Goal: Task Accomplishment & Management: Use online tool/utility

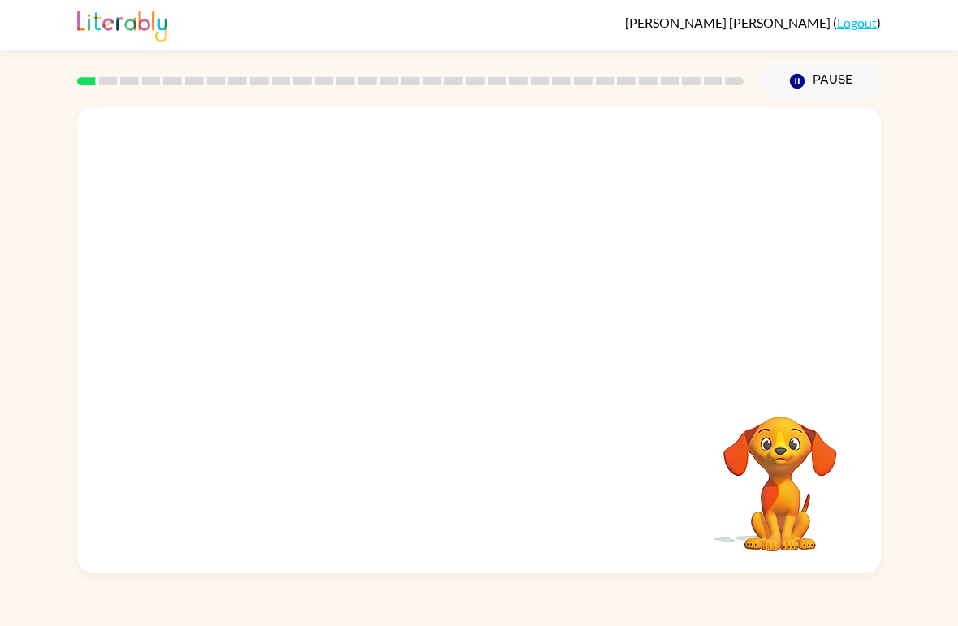
click at [440, 267] on video "Your browser must support playing .mp4 files to use Literably. Please try using…" at bounding box center [479, 244] width 804 height 275
click at [433, 260] on video "Your browser must support playing .mp4 files to use Literably. Please try using…" at bounding box center [479, 244] width 804 height 275
click at [432, 258] on video "Your browser must support playing .mp4 files to use Literably. Please try using…" at bounding box center [479, 244] width 804 height 275
click at [484, 343] on icon "button" at bounding box center [479, 348] width 28 height 28
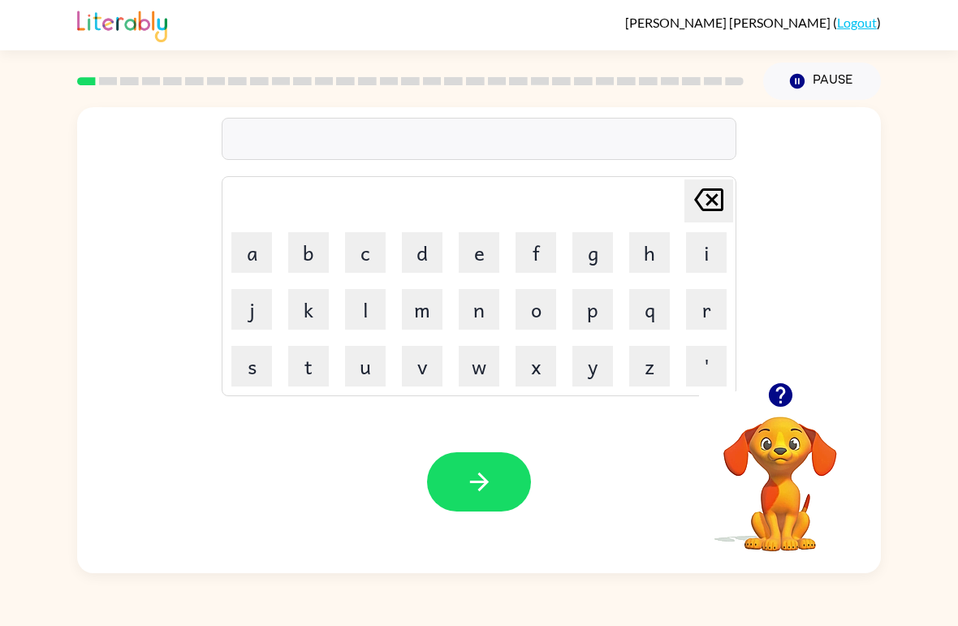
click at [592, 316] on button "p" at bounding box center [592, 309] width 41 height 41
click at [255, 248] on button "a" at bounding box center [251, 252] width 41 height 41
click at [418, 265] on button "d" at bounding box center [422, 252] width 41 height 41
click at [493, 489] on icon "button" at bounding box center [479, 482] width 28 height 28
click at [599, 315] on button "p" at bounding box center [592, 309] width 41 height 41
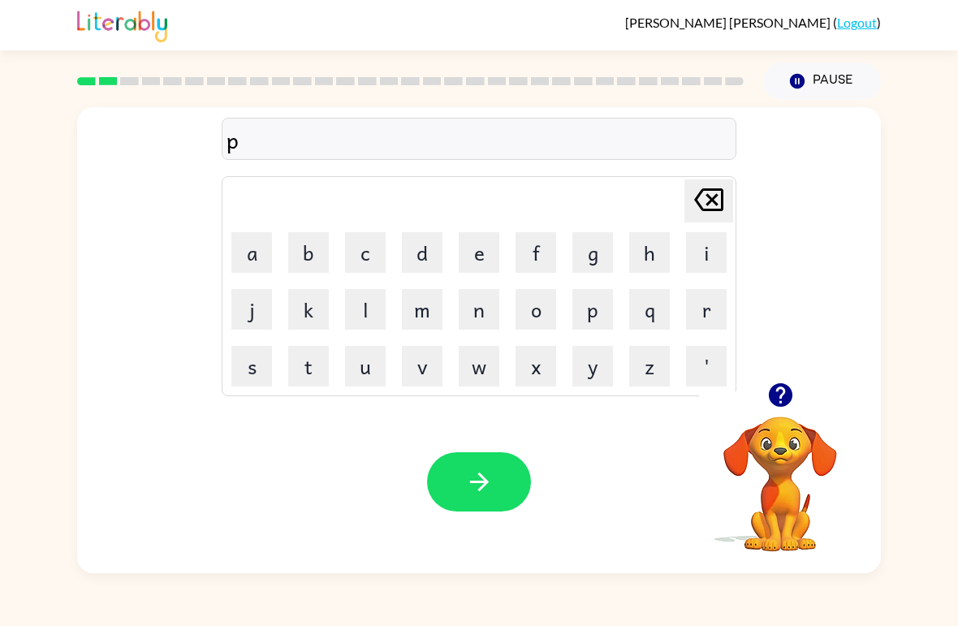
click at [128, 412] on div "Your browser must support playing .mp4 files to use Literably. Please try using…" at bounding box center [479, 481] width 804 height 183
click at [265, 244] on button "a" at bounding box center [251, 252] width 41 height 41
click at [494, 362] on button "w" at bounding box center [479, 366] width 41 height 41
click at [470, 480] on icon "button" at bounding box center [479, 482] width 28 height 28
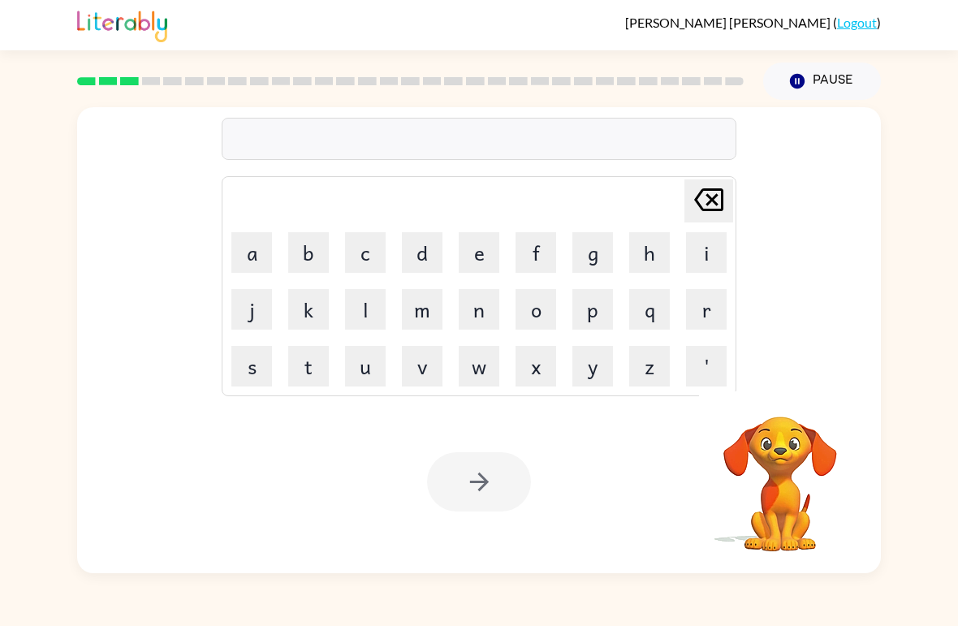
click at [481, 307] on button "n" at bounding box center [479, 309] width 41 height 41
click at [548, 312] on button "o" at bounding box center [535, 309] width 41 height 41
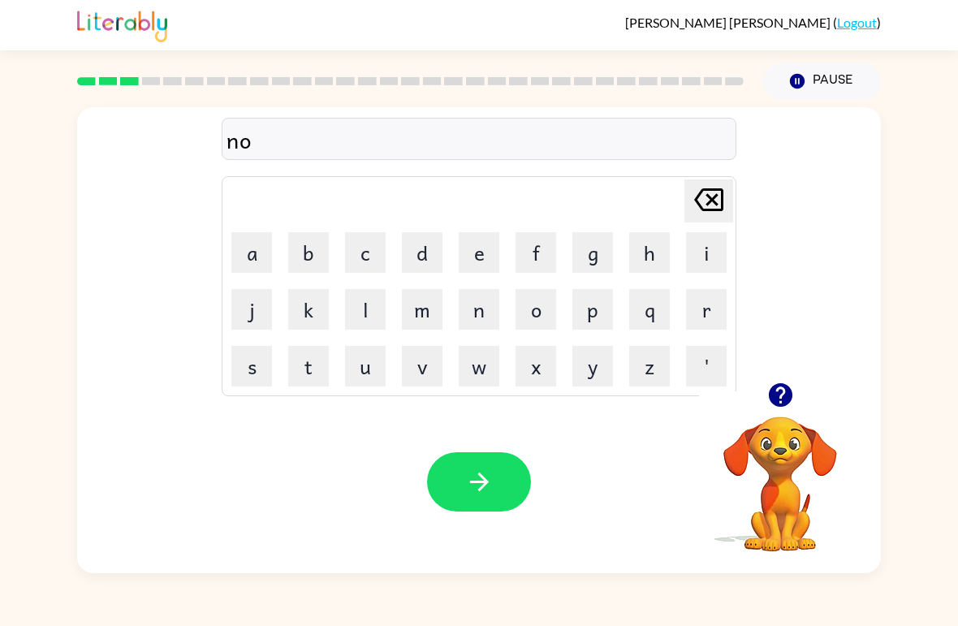
click at [709, 317] on button "r" at bounding box center [706, 309] width 41 height 41
click at [319, 373] on button "t" at bounding box center [308, 366] width 41 height 41
click at [649, 254] on button "h" at bounding box center [649, 252] width 41 height 41
click at [512, 472] on button "button" at bounding box center [479, 481] width 104 height 59
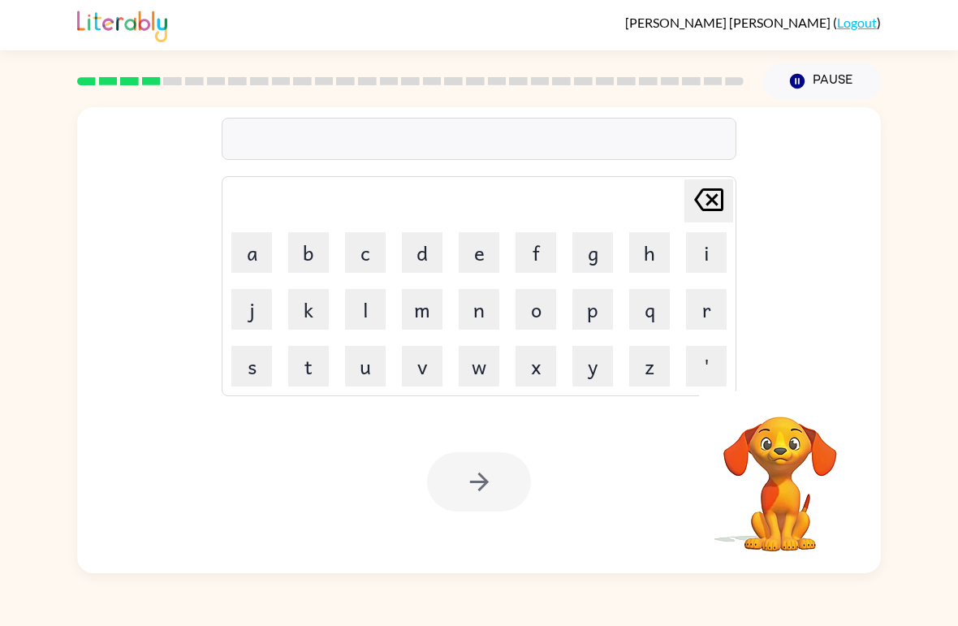
click at [255, 357] on button "s" at bounding box center [251, 366] width 41 height 41
click at [481, 375] on button "w" at bounding box center [479, 366] width 41 height 41
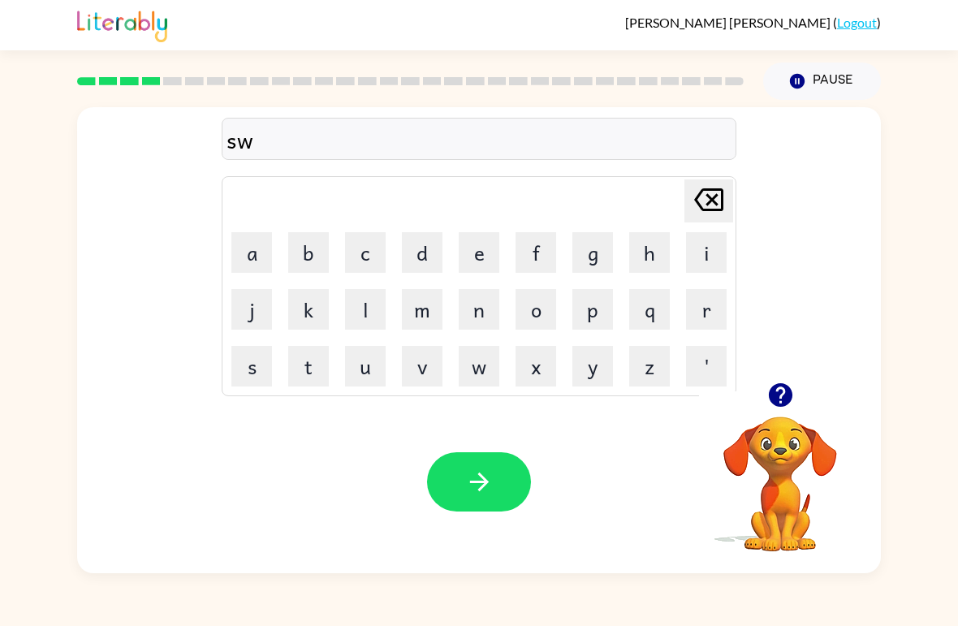
click at [715, 242] on button "i" at bounding box center [706, 252] width 41 height 41
click at [488, 364] on button "w" at bounding box center [479, 366] width 41 height 41
click at [496, 511] on button "button" at bounding box center [479, 481] width 104 height 59
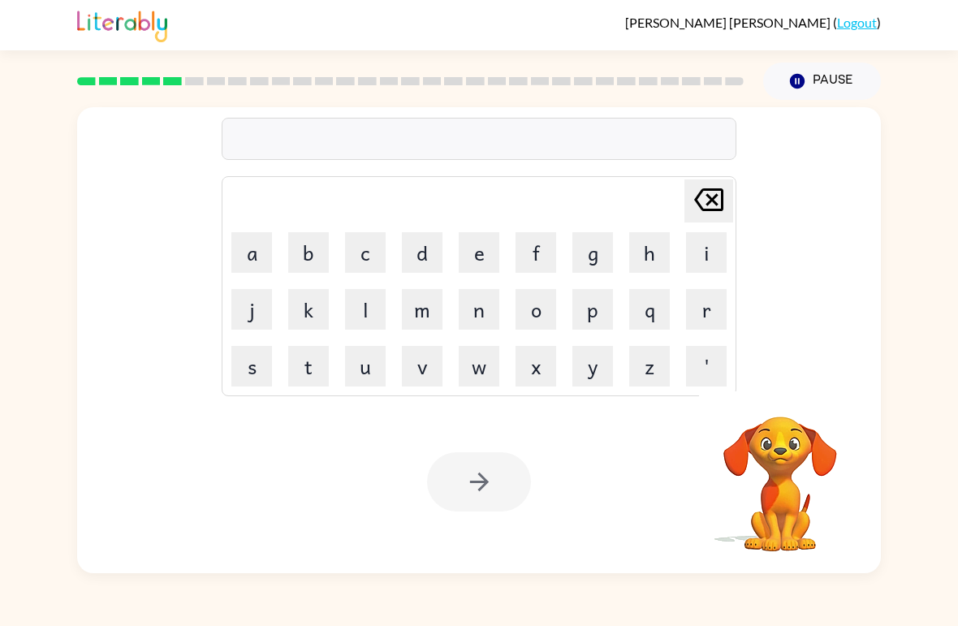
click at [250, 372] on button "s" at bounding box center [251, 366] width 41 height 41
click at [309, 321] on button "k" at bounding box center [308, 309] width 41 height 41
click at [312, 328] on button "k" at bounding box center [308, 309] width 41 height 41
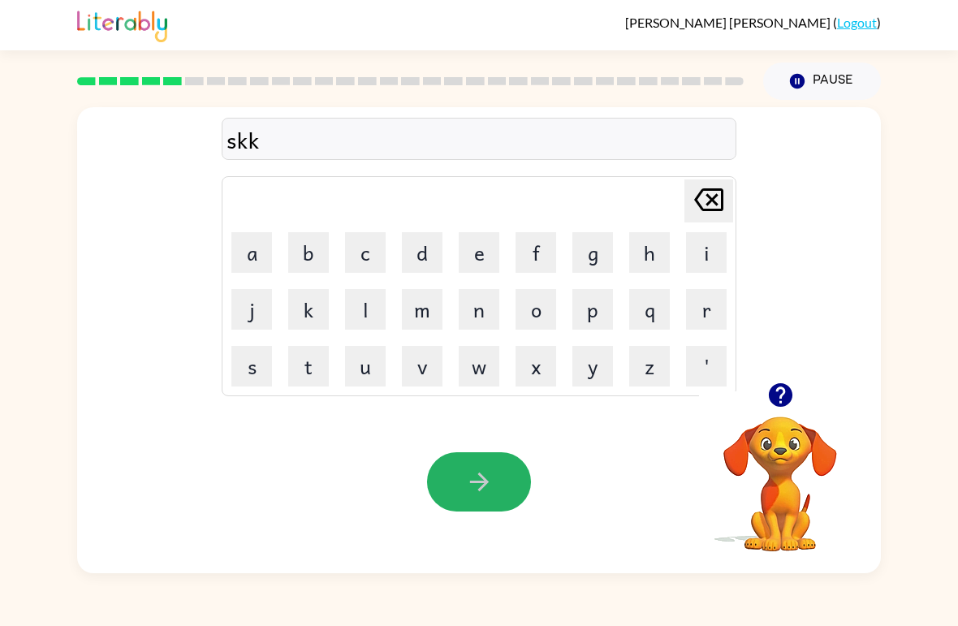
click at [504, 461] on button "button" at bounding box center [479, 481] width 104 height 59
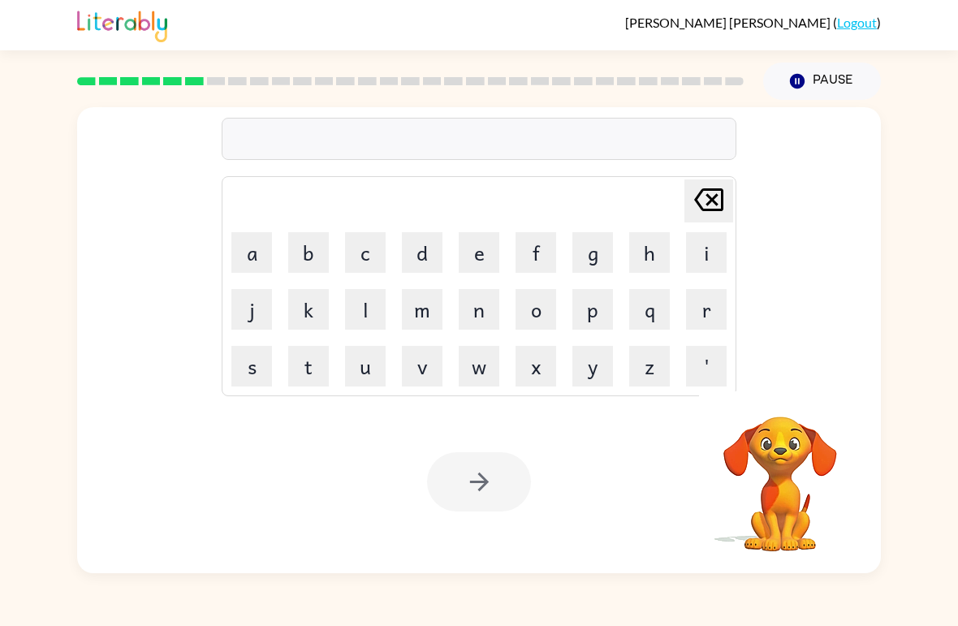
click at [237, 256] on button "a" at bounding box center [251, 252] width 41 height 41
click at [425, 308] on button "m" at bounding box center [422, 309] width 41 height 41
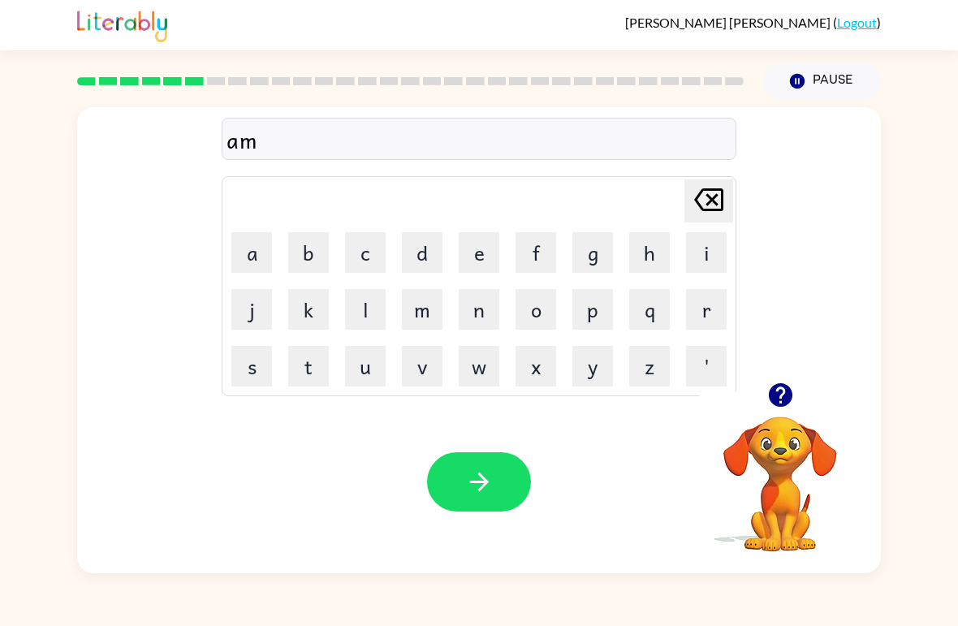
click at [489, 477] on icon "button" at bounding box center [479, 482] width 28 height 28
click at [270, 360] on button "s" at bounding box center [251, 366] width 41 height 41
click at [324, 295] on button "k" at bounding box center [308, 309] width 41 height 41
click at [269, 244] on button "a" at bounding box center [251, 252] width 41 height 41
click at [718, 303] on button "r" at bounding box center [706, 309] width 41 height 41
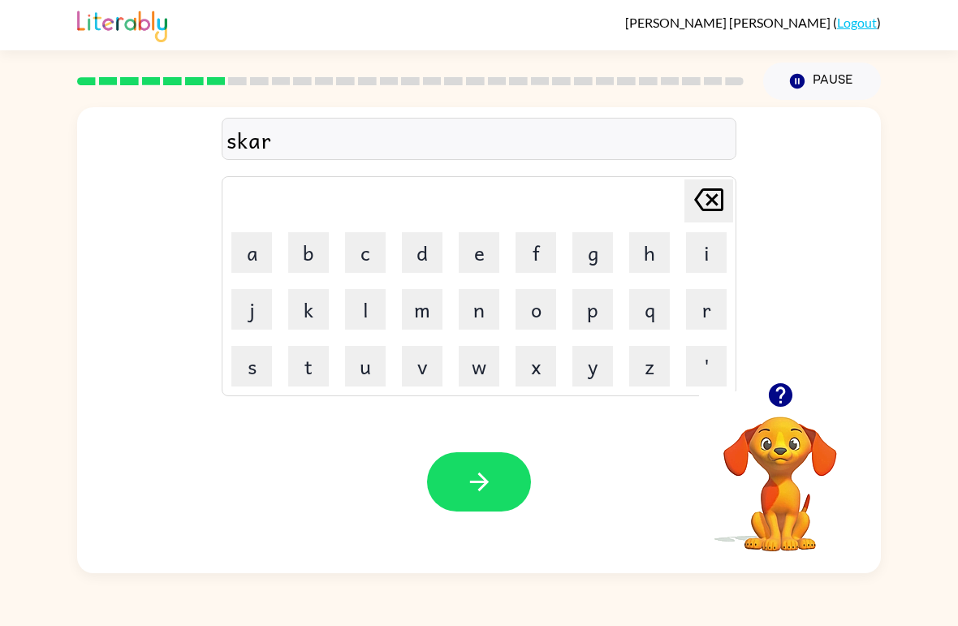
click at [419, 248] on button "d" at bounding box center [422, 252] width 41 height 41
click at [371, 313] on button "l" at bounding box center [365, 309] width 41 height 41
click at [489, 248] on button "e" at bounding box center [479, 252] width 41 height 41
click at [502, 476] on button "button" at bounding box center [479, 481] width 104 height 59
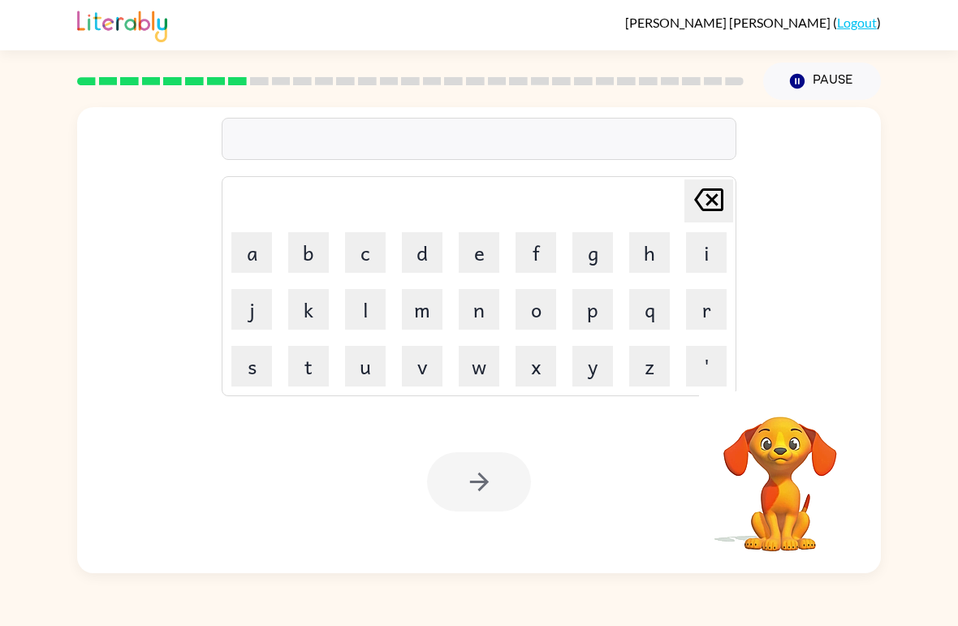
click at [658, 319] on button "q" at bounding box center [649, 309] width 41 height 41
click at [713, 210] on icon at bounding box center [708, 199] width 29 height 23
click at [596, 254] on button "g" at bounding box center [592, 252] width 41 height 41
click at [261, 248] on button "a" at bounding box center [251, 252] width 41 height 41
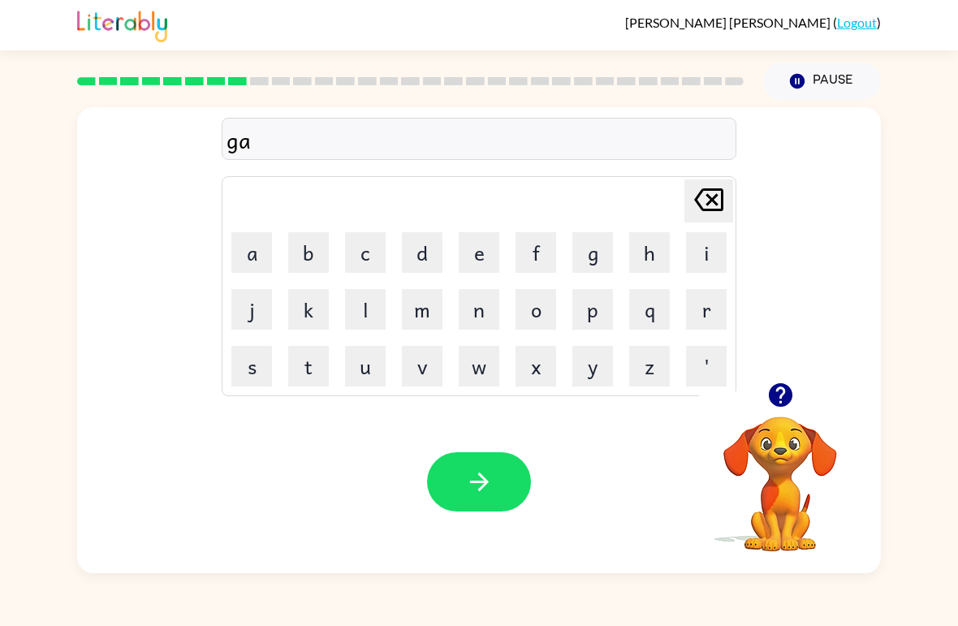
click at [319, 368] on button "t" at bounding box center [308, 366] width 41 height 41
click at [710, 207] on icon "[PERSON_NAME] last character input" at bounding box center [708, 199] width 39 height 39
click at [541, 248] on button "f" at bounding box center [535, 252] width 41 height 41
click at [310, 320] on button "k" at bounding box center [308, 309] width 41 height 41
click at [709, 196] on icon "[PERSON_NAME] last character input" at bounding box center [708, 199] width 39 height 39
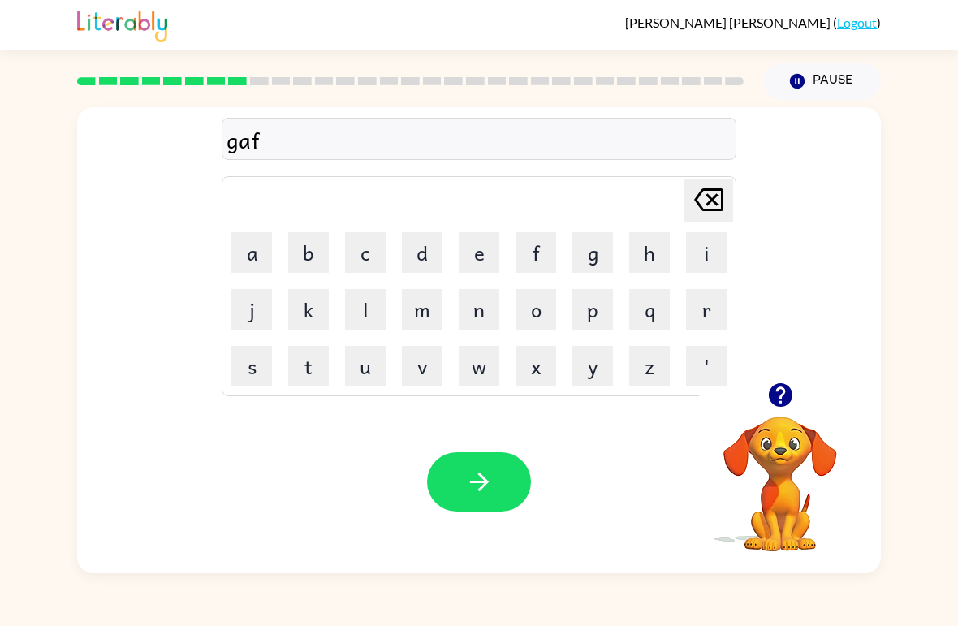
click at [307, 360] on button "t" at bounding box center [308, 366] width 41 height 41
click at [499, 476] on button "button" at bounding box center [479, 481] width 104 height 59
click at [607, 323] on button "p" at bounding box center [592, 309] width 41 height 41
click at [542, 305] on button "o" at bounding box center [535, 309] width 41 height 41
click at [381, 368] on button "u" at bounding box center [365, 366] width 41 height 41
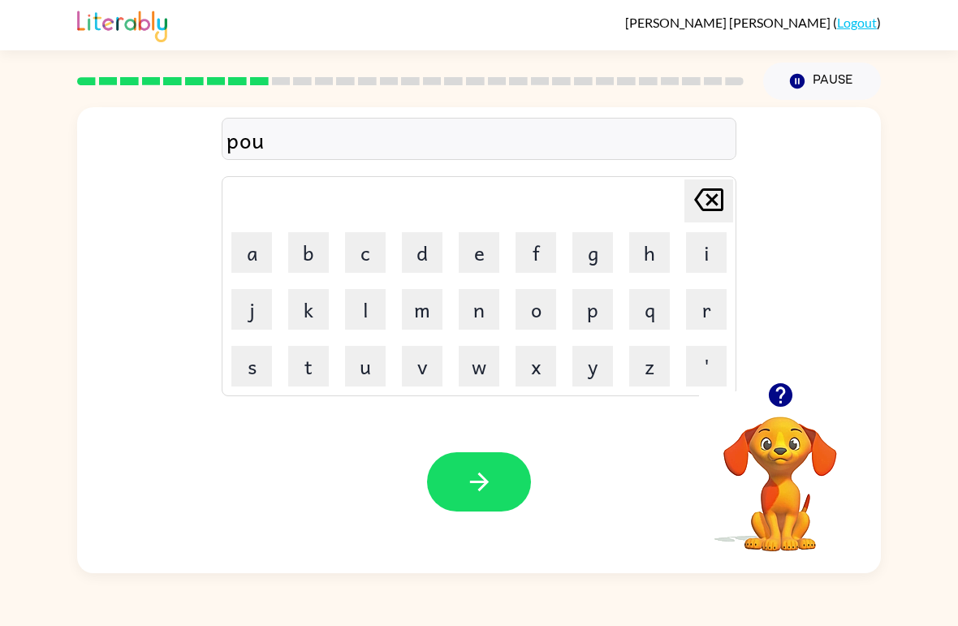
click at [321, 368] on button "t" at bounding box center [308, 366] width 41 height 41
click at [242, 362] on button "s" at bounding box center [251, 366] width 41 height 41
click at [467, 496] on icon "button" at bounding box center [479, 482] width 28 height 28
click at [367, 373] on button "u" at bounding box center [365, 366] width 41 height 41
click at [478, 317] on button "n" at bounding box center [479, 309] width 41 height 41
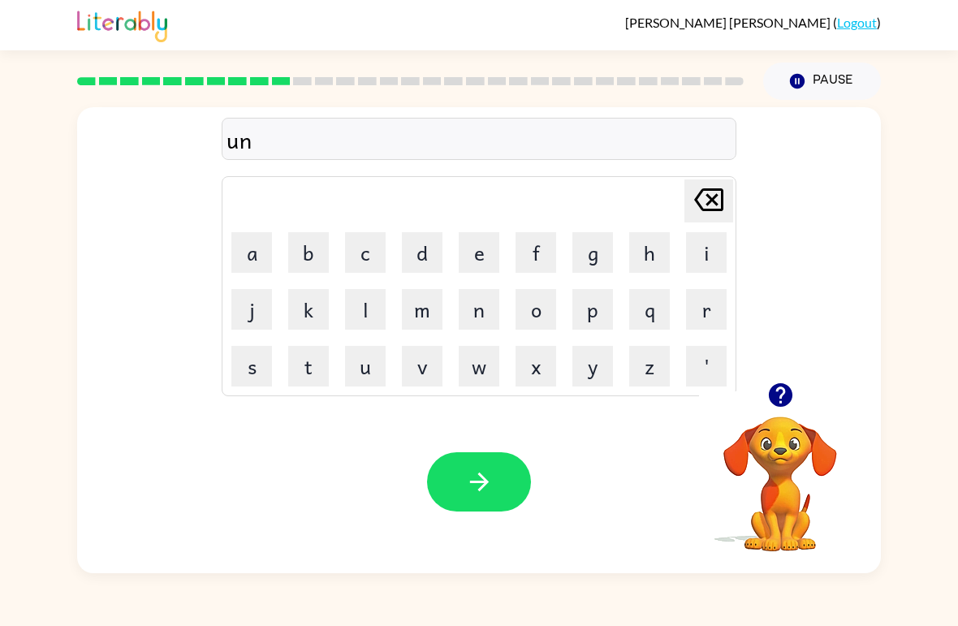
click at [536, 268] on button "f" at bounding box center [535, 252] width 41 height 41
click at [552, 295] on button "o" at bounding box center [535, 309] width 41 height 41
click at [363, 309] on button "l" at bounding box center [365, 309] width 41 height 41
click at [435, 254] on button "d" at bounding box center [422, 252] width 41 height 41
click at [491, 455] on button "button" at bounding box center [479, 481] width 104 height 59
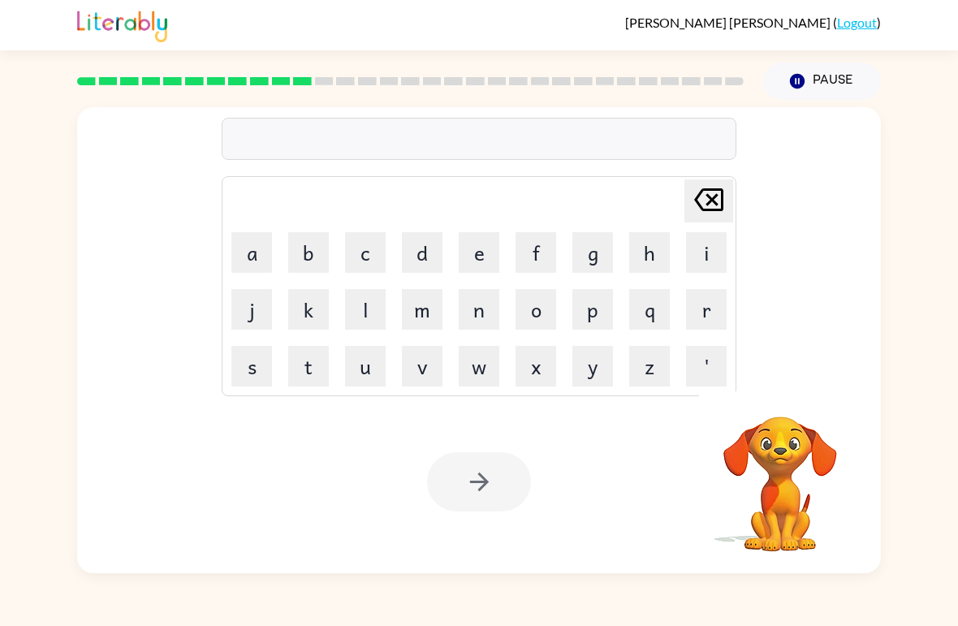
click at [531, 256] on button "f" at bounding box center [535, 252] width 41 height 41
click at [538, 308] on button "o" at bounding box center [535, 309] width 41 height 41
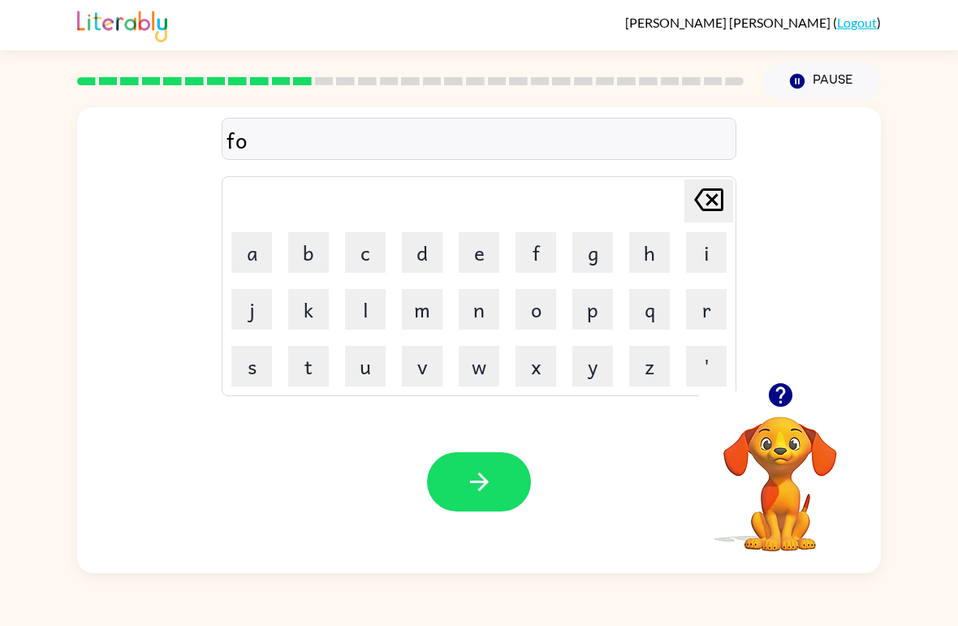
click at [326, 377] on button "t" at bounding box center [308, 366] width 41 height 41
click at [481, 254] on button "e" at bounding box center [479, 252] width 41 height 41
click at [505, 474] on button "button" at bounding box center [479, 481] width 104 height 59
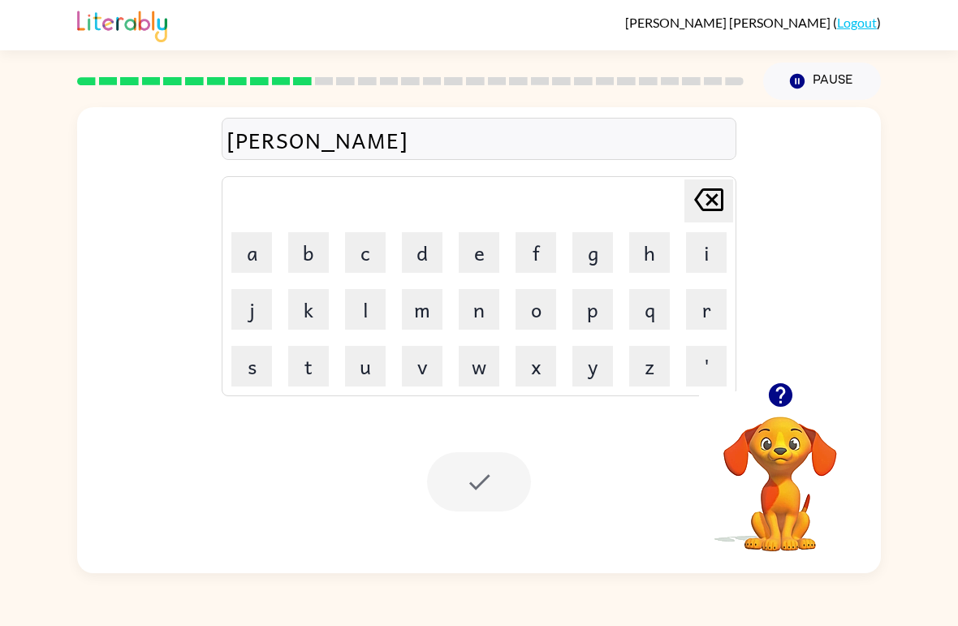
click at [498, 494] on div at bounding box center [479, 481] width 104 height 59
click at [412, 313] on button "m" at bounding box center [422, 309] width 41 height 41
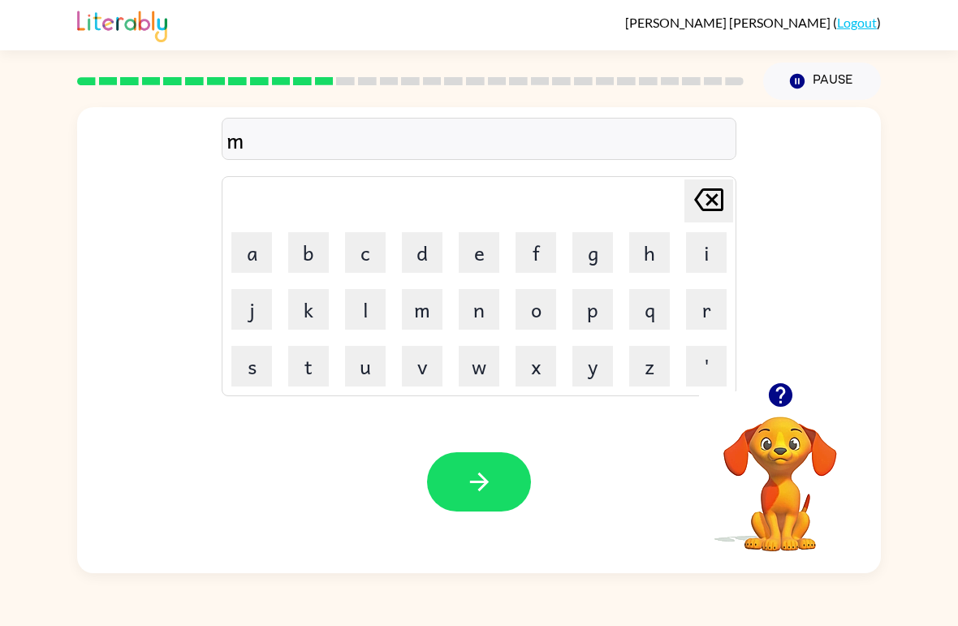
click at [255, 244] on button "a" at bounding box center [251, 252] width 41 height 41
click at [264, 363] on button "s" at bounding box center [251, 366] width 41 height 41
click at [327, 369] on button "t" at bounding box center [308, 366] width 41 height 41
click at [261, 256] on button "a" at bounding box center [251, 252] width 41 height 41
click at [325, 316] on button "k" at bounding box center [308, 309] width 41 height 41
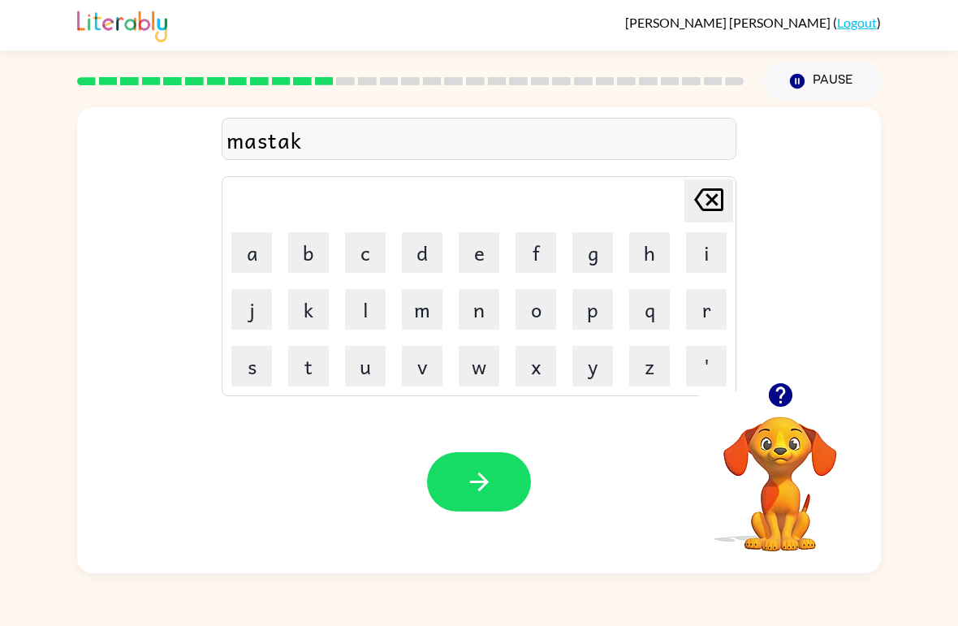
click at [491, 471] on icon "button" at bounding box center [479, 482] width 28 height 28
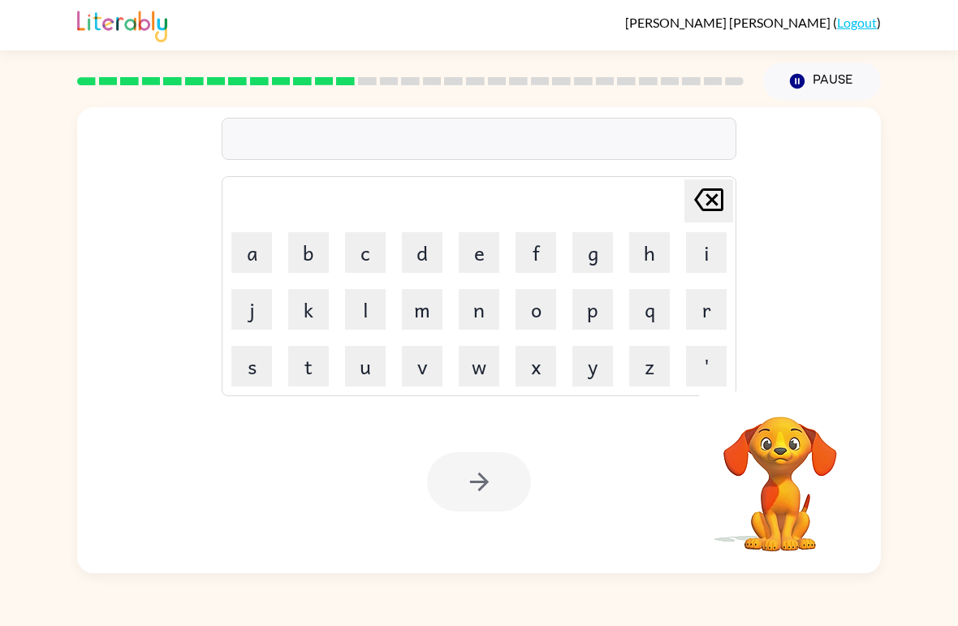
click at [319, 309] on button "k" at bounding box center [308, 309] width 41 height 41
click at [705, 261] on button "i" at bounding box center [706, 252] width 41 height 41
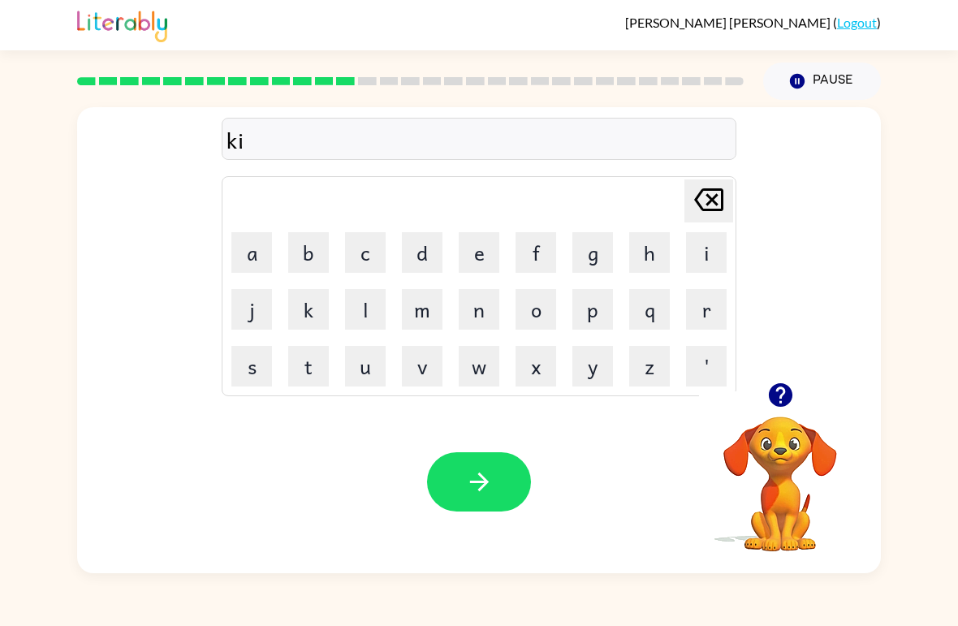
click at [482, 319] on button "n" at bounding box center [479, 309] width 41 height 41
click at [416, 259] on button "d" at bounding box center [422, 252] width 41 height 41
click at [377, 306] on button "l" at bounding box center [365, 309] width 41 height 41
click at [487, 254] on button "e" at bounding box center [479, 252] width 41 height 41
click at [605, 377] on button "y" at bounding box center [592, 366] width 41 height 41
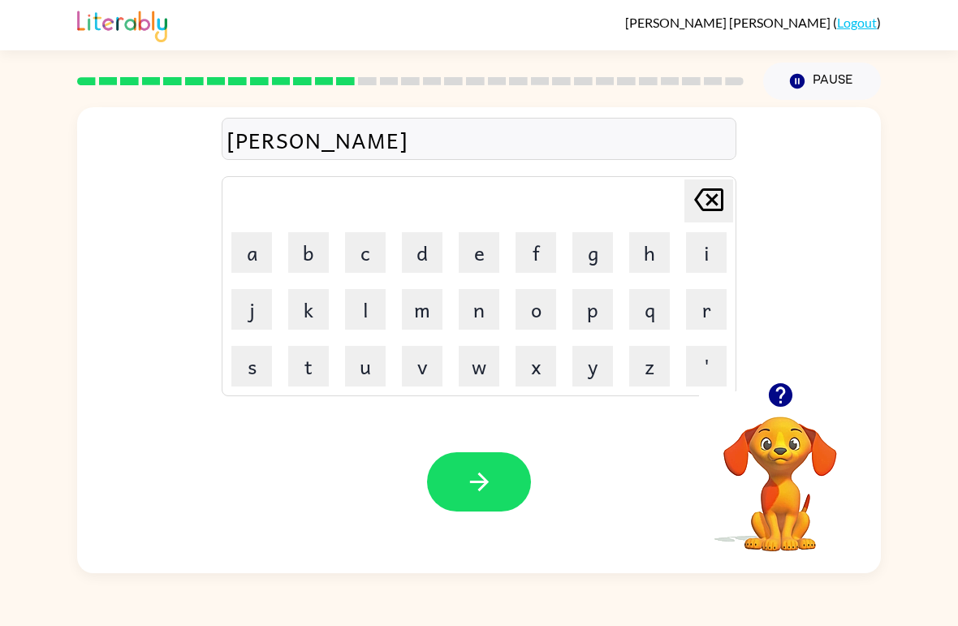
click at [489, 521] on div "Your browser must support playing .mp4 files to use Literably. Please try using…" at bounding box center [479, 481] width 804 height 183
click at [471, 493] on icon "button" at bounding box center [479, 482] width 28 height 28
click at [83, 332] on div "[PERSON_NAME] Delete Delete last character input a b c d e f g h i j k l m n o …" at bounding box center [479, 244] width 804 height 275
click at [473, 501] on div at bounding box center [479, 481] width 104 height 59
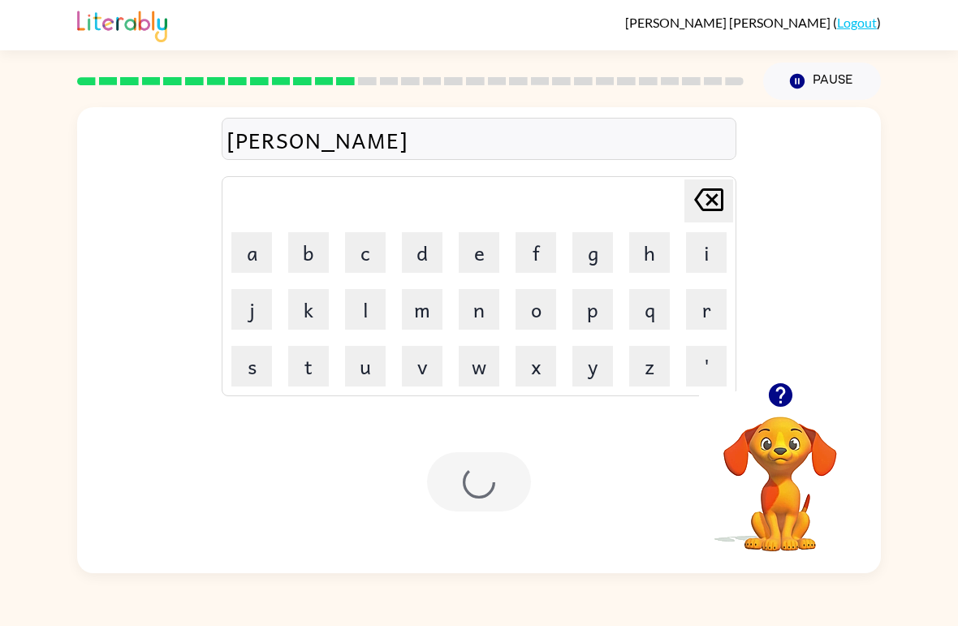
click at [525, 473] on div at bounding box center [479, 481] width 104 height 59
click at [514, 456] on div at bounding box center [479, 481] width 104 height 59
click at [489, 463] on div at bounding box center [479, 481] width 104 height 59
click at [791, 432] on video "Your browser must support playing .mp4 files to use Literably. Please try using…" at bounding box center [780, 472] width 162 height 162
click at [791, 431] on video "Your browser must support playing .mp4 files to use Literably. Please try using…" at bounding box center [780, 472] width 162 height 162
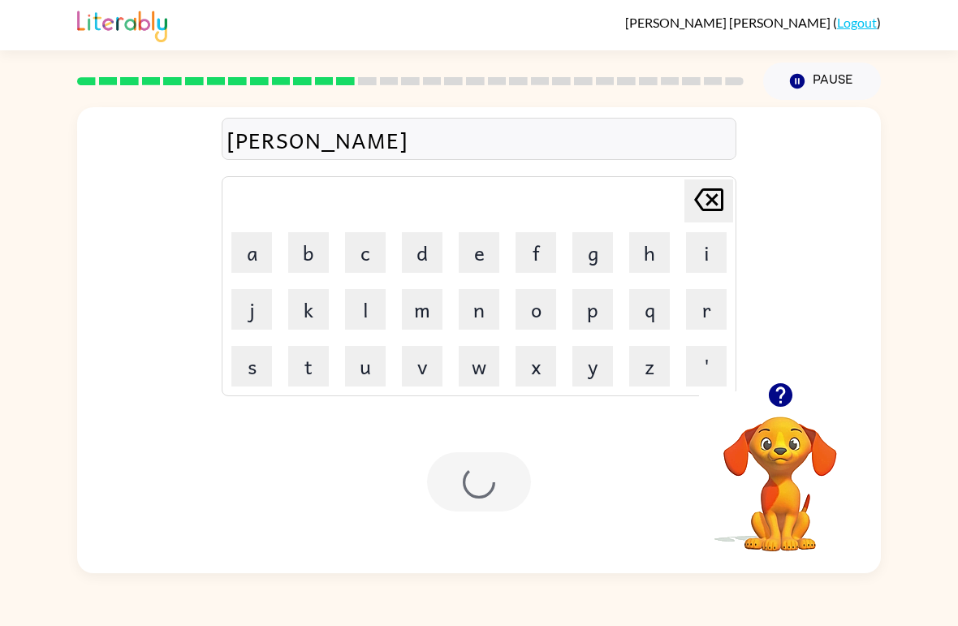
click at [806, 432] on video "Your browser must support playing .mp4 files to use Literably. Please try using…" at bounding box center [780, 472] width 162 height 162
click at [783, 485] on video "Your browser must support playing .mp4 files to use Literably. Please try using…" at bounding box center [780, 472] width 162 height 162
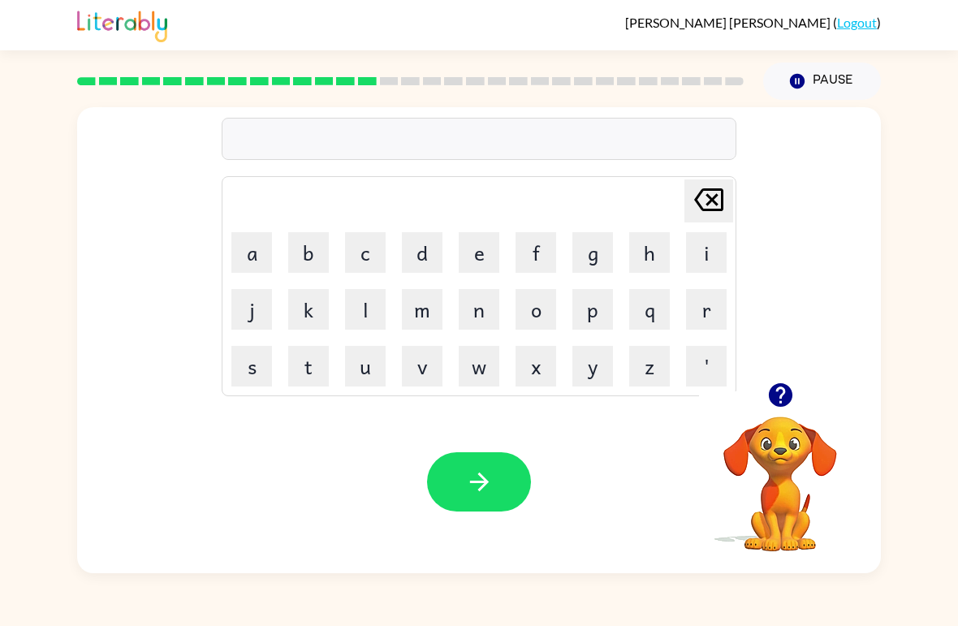
click at [784, 487] on video "Your browser must support playing .mp4 files to use Literably. Please try using…" at bounding box center [780, 472] width 162 height 162
click at [787, 395] on icon "button" at bounding box center [780, 395] width 24 height 24
click at [433, 244] on button "d" at bounding box center [422, 252] width 41 height 41
click at [699, 271] on button "i" at bounding box center [706, 252] width 41 height 41
click at [696, 203] on icon "[PERSON_NAME] last character input" at bounding box center [708, 199] width 39 height 39
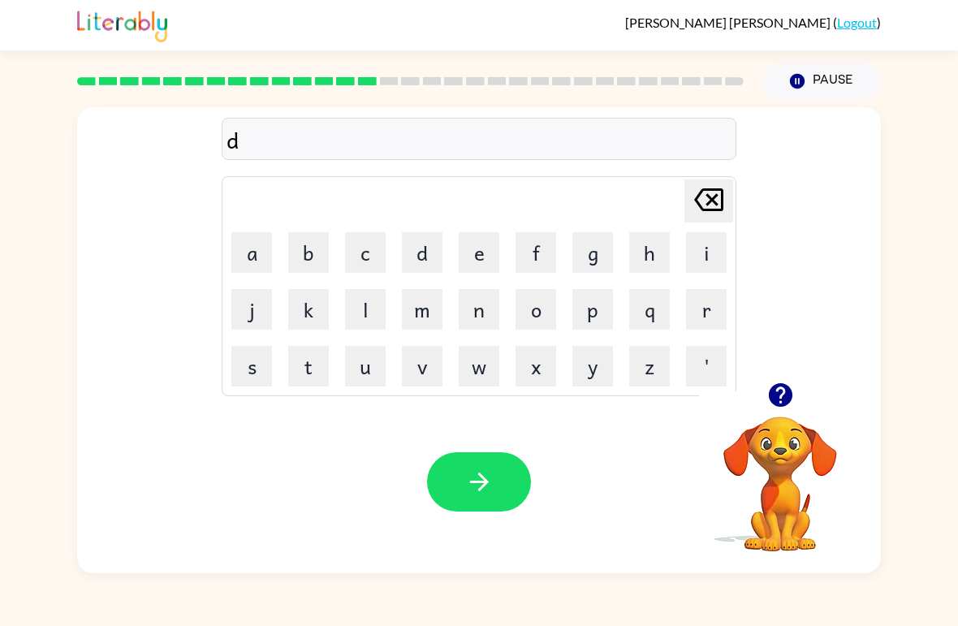
click at [373, 308] on button "l" at bounding box center [365, 309] width 41 height 41
click at [260, 248] on button "a" at bounding box center [251, 252] width 41 height 41
click at [589, 361] on button "y" at bounding box center [592, 366] width 41 height 41
click at [468, 455] on button "button" at bounding box center [479, 481] width 104 height 59
click at [554, 307] on button "o" at bounding box center [535, 309] width 41 height 41
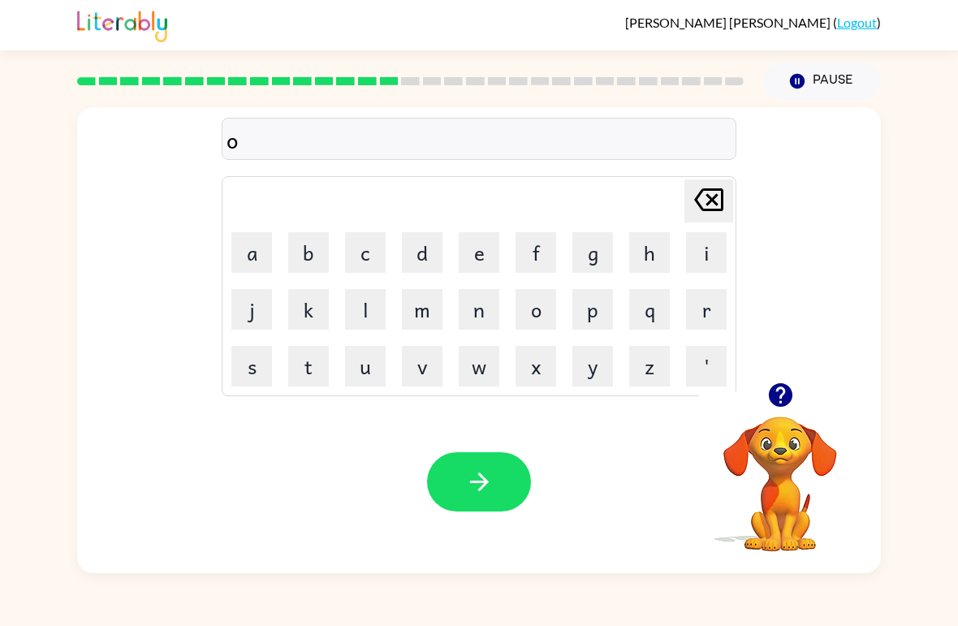
click at [696, 212] on icon "[PERSON_NAME] last character input" at bounding box center [708, 199] width 39 height 39
click at [365, 250] on button "c" at bounding box center [365, 252] width 41 height 41
click at [541, 325] on button "o" at bounding box center [535, 309] width 41 height 41
click at [383, 343] on td "u" at bounding box center [365, 365] width 55 height 55
click at [385, 355] on button "u" at bounding box center [365, 366] width 41 height 41
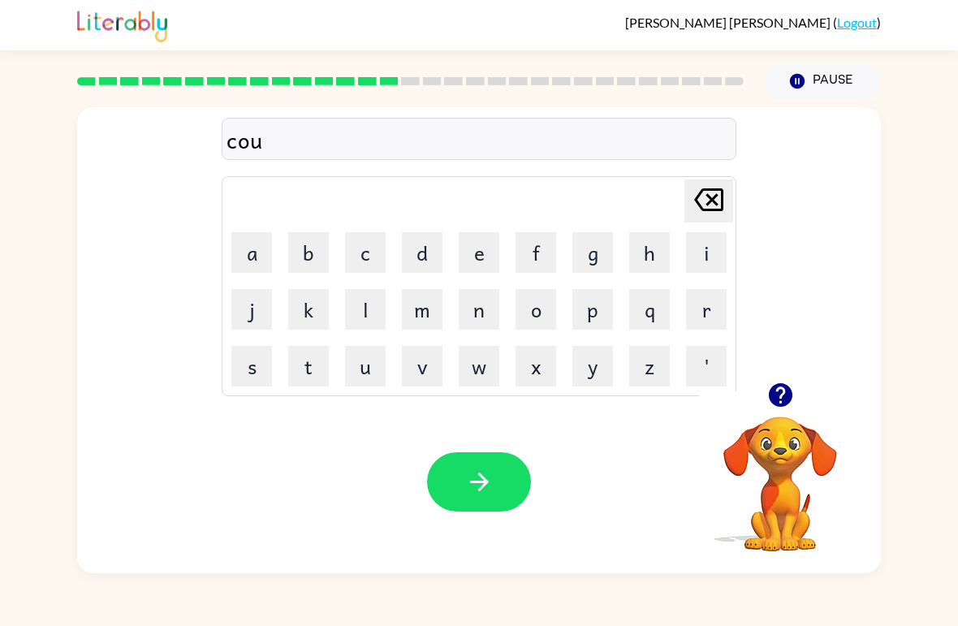
click at [712, 303] on button "r" at bounding box center [706, 309] width 41 height 41
click at [419, 244] on button "d" at bounding box center [422, 252] width 41 height 41
click at [455, 436] on div "Your browser must support playing .mp4 files to use Literably. Please try using…" at bounding box center [479, 481] width 804 height 183
click at [468, 468] on button "button" at bounding box center [479, 481] width 104 height 59
click at [656, 367] on button "z" at bounding box center [649, 366] width 41 height 41
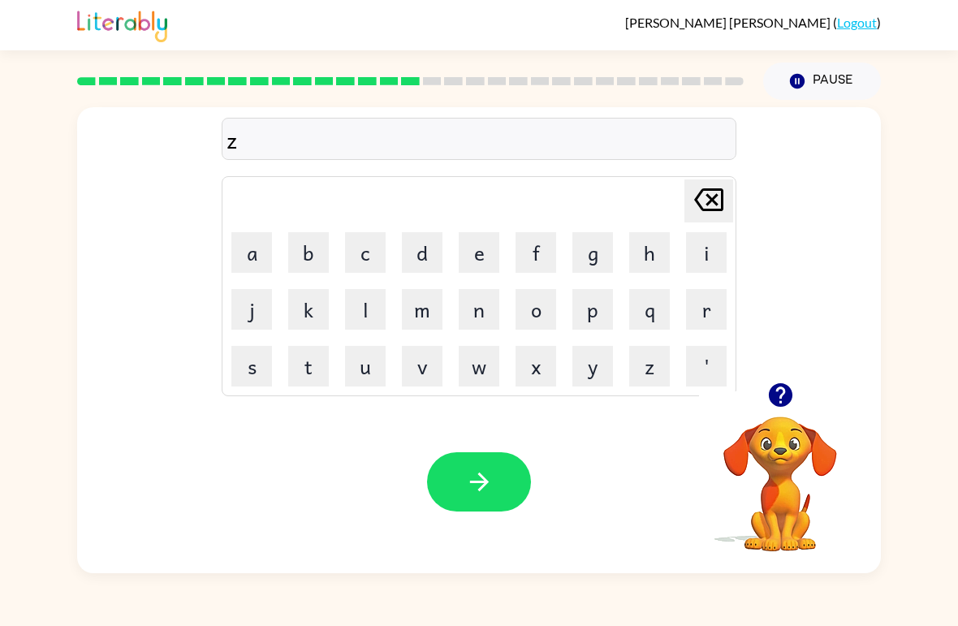
click at [685, 276] on td "i" at bounding box center [706, 252] width 55 height 55
click at [726, 242] on button "i" at bounding box center [706, 252] width 41 height 41
click at [605, 303] on button "p" at bounding box center [592, 309] width 41 height 41
click at [837, 447] on video "Your browser must support playing .mp4 files to use Literably. Please try using…" at bounding box center [780, 472] width 162 height 162
click at [502, 481] on button "button" at bounding box center [479, 481] width 104 height 59
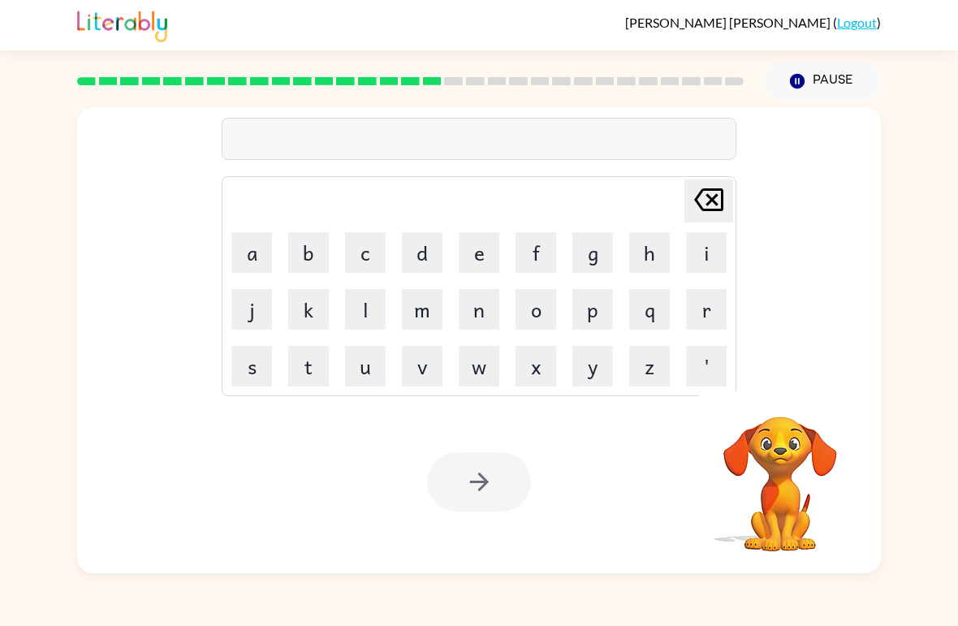
click at [433, 241] on button "d" at bounding box center [422, 252] width 41 height 41
click at [540, 316] on button "o" at bounding box center [535, 309] width 41 height 41
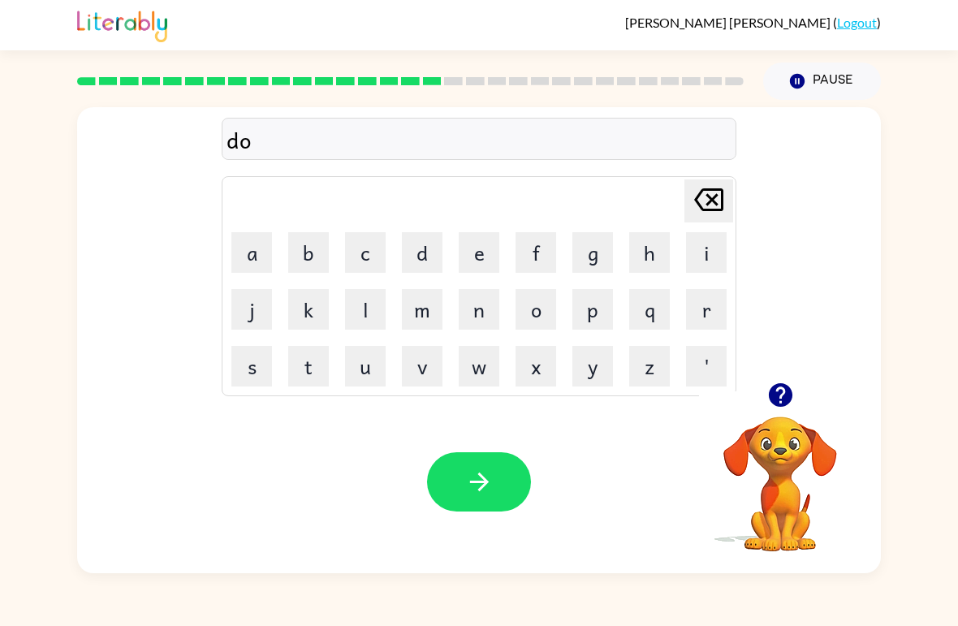
click at [705, 300] on button "r" at bounding box center [706, 309] width 41 height 41
click at [534, 315] on button "o" at bounding box center [535, 309] width 41 height 41
click at [605, 304] on button "p" at bounding box center [592, 309] width 41 height 41
click at [713, 248] on button "i" at bounding box center [706, 252] width 41 height 41
click at [474, 311] on button "n" at bounding box center [479, 309] width 41 height 41
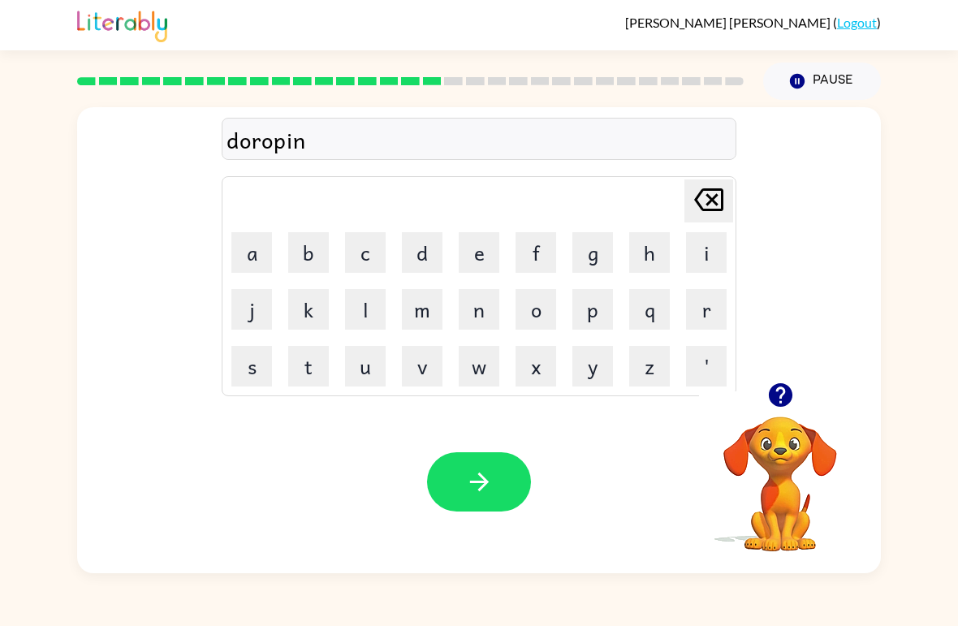
click at [595, 252] on button "g" at bounding box center [592, 252] width 41 height 41
click at [472, 485] on icon "button" at bounding box center [479, 482] width 28 height 28
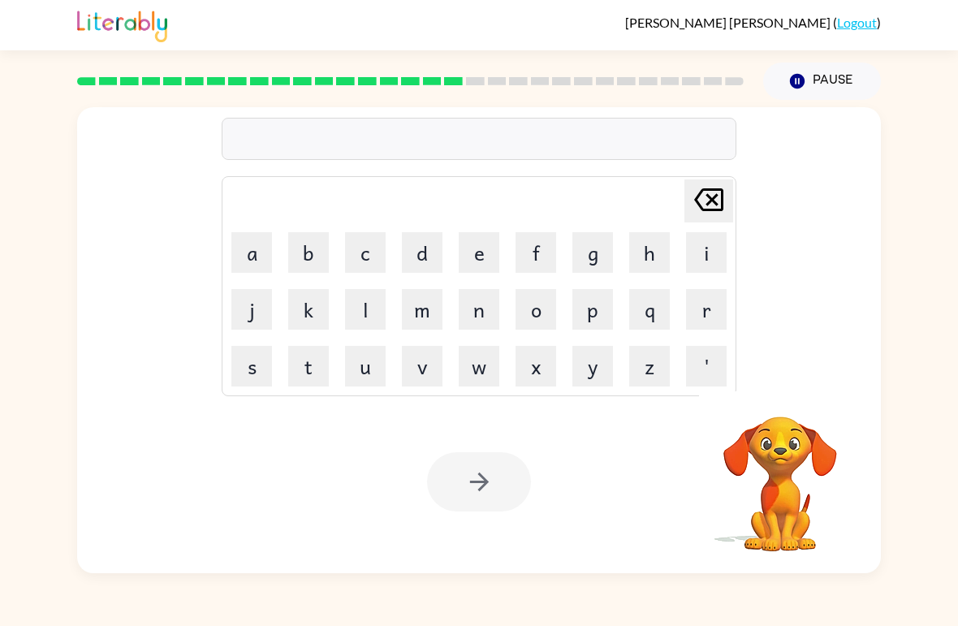
click at [514, 523] on div "Your browser must support playing .mp4 files to use Literably. Please try using…" at bounding box center [479, 481] width 804 height 183
click at [791, 443] on video "Your browser must support playing .mp4 files to use Literably. Please try using…" at bounding box center [780, 472] width 162 height 162
click at [651, 270] on button "h" at bounding box center [649, 252] width 41 height 41
click at [475, 252] on button "e" at bounding box center [479, 252] width 41 height 41
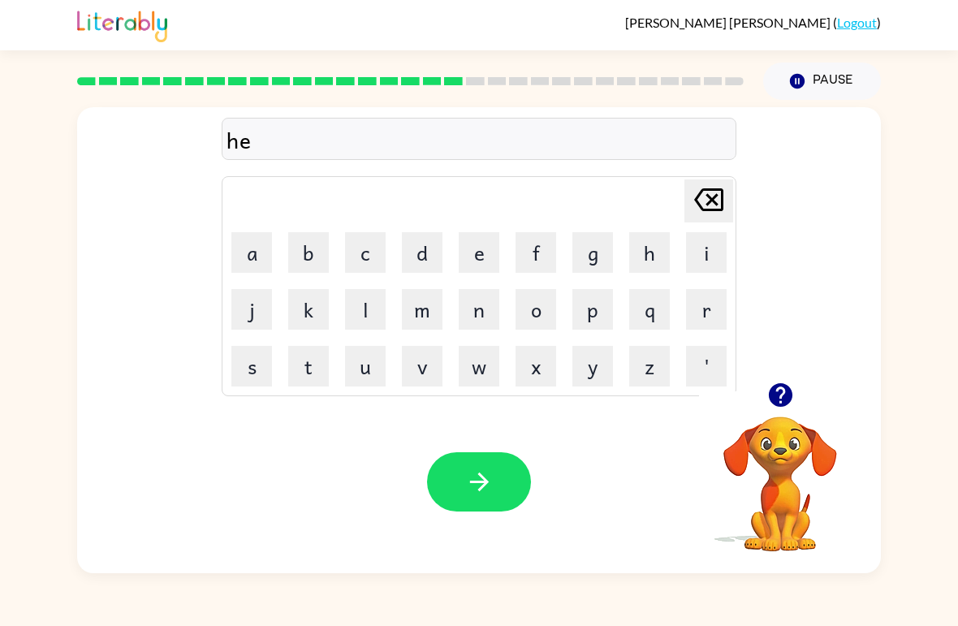
click at [720, 298] on button "r" at bounding box center [706, 309] width 41 height 41
click at [482, 485] on icon "button" at bounding box center [479, 482] width 28 height 28
click at [454, 481] on div at bounding box center [479, 481] width 104 height 59
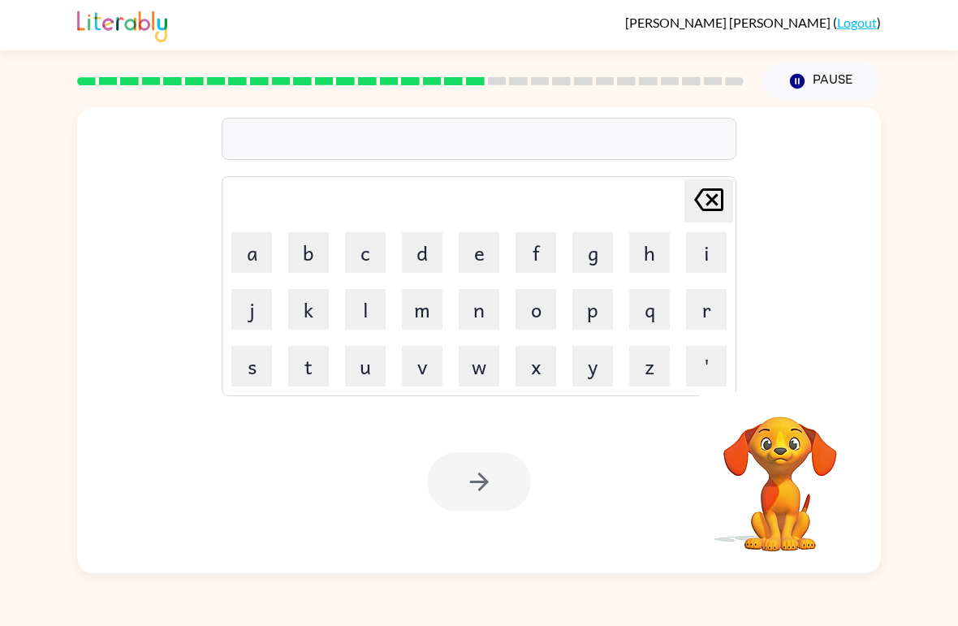
click at [704, 308] on button "r" at bounding box center [706, 309] width 41 height 41
click at [485, 266] on button "e" at bounding box center [479, 252] width 41 height 41
click at [311, 369] on button "t" at bounding box center [308, 366] width 41 height 41
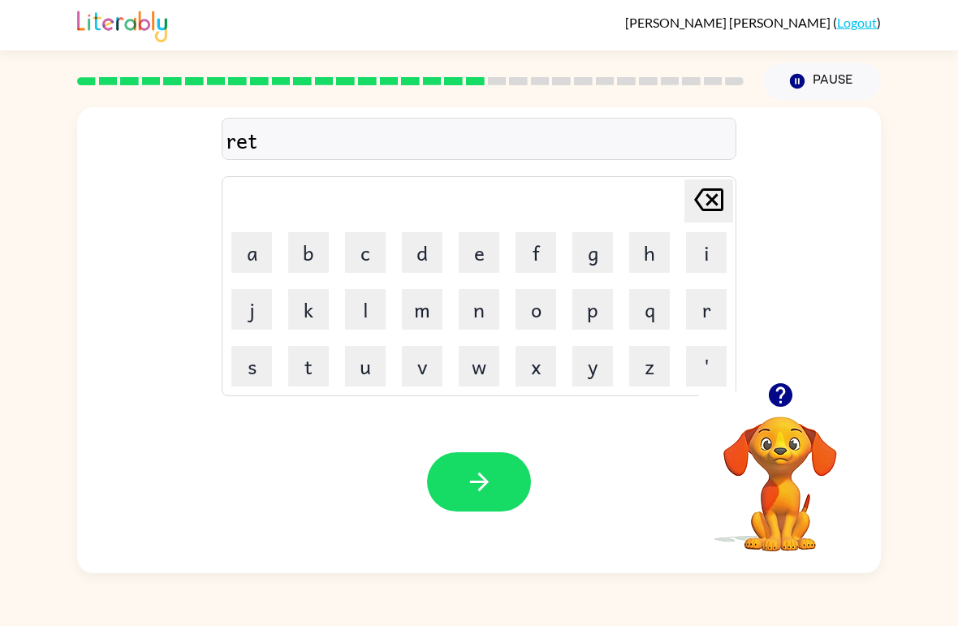
click at [655, 272] on button "h" at bounding box center [649, 252] width 41 height 41
click at [484, 468] on button "button" at bounding box center [479, 481] width 104 height 59
click at [789, 406] on icon "button" at bounding box center [780, 395] width 28 height 28
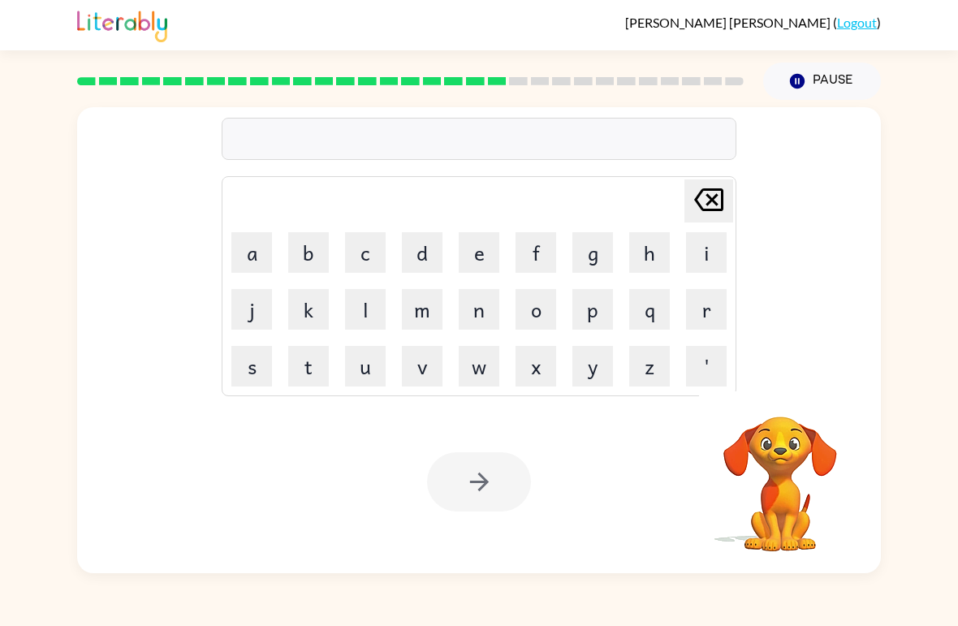
click at [646, 250] on button "h" at bounding box center [649, 252] width 41 height 41
click at [708, 252] on button "i" at bounding box center [706, 252] width 41 height 41
click at [472, 307] on button "n" at bounding box center [479, 309] width 41 height 41
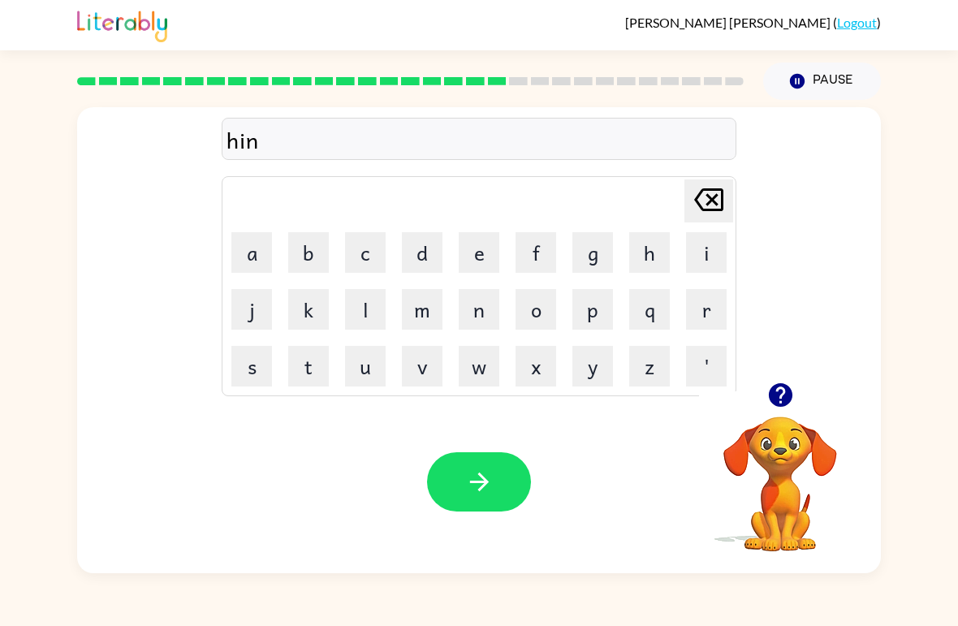
click at [305, 364] on button "t" at bounding box center [308, 366] width 41 height 41
click at [724, 246] on button "i" at bounding box center [706, 252] width 41 height 41
click at [417, 256] on button "d" at bounding box center [422, 252] width 41 height 41
click at [482, 485] on icon "button" at bounding box center [479, 482] width 28 height 28
click at [791, 404] on icon "button" at bounding box center [780, 395] width 28 height 28
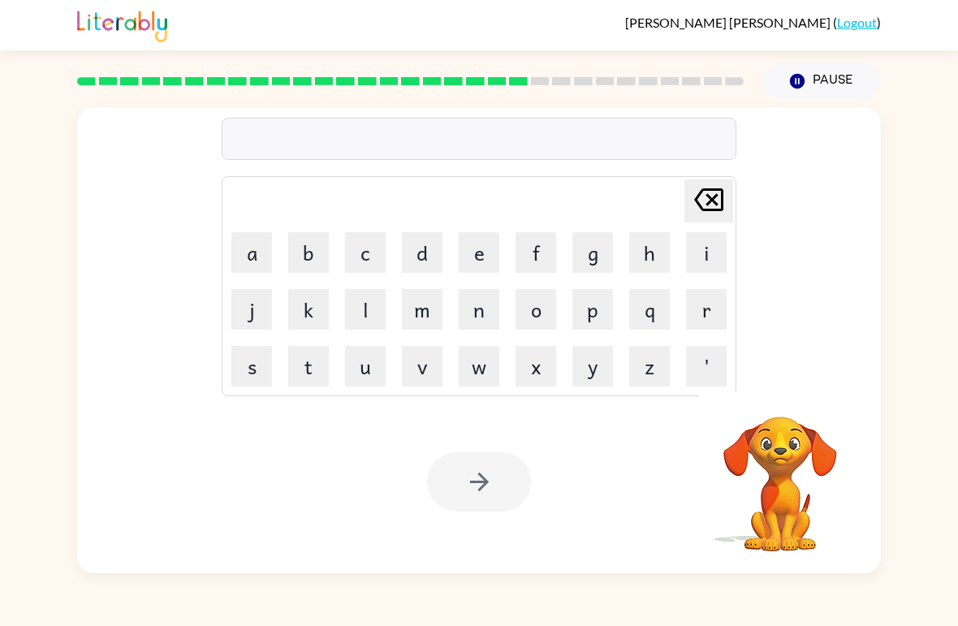
click at [711, 311] on button "r" at bounding box center [706, 309] width 41 height 41
click at [705, 260] on button "i" at bounding box center [706, 252] width 41 height 41
click at [375, 248] on button "c" at bounding box center [365, 252] width 41 height 41
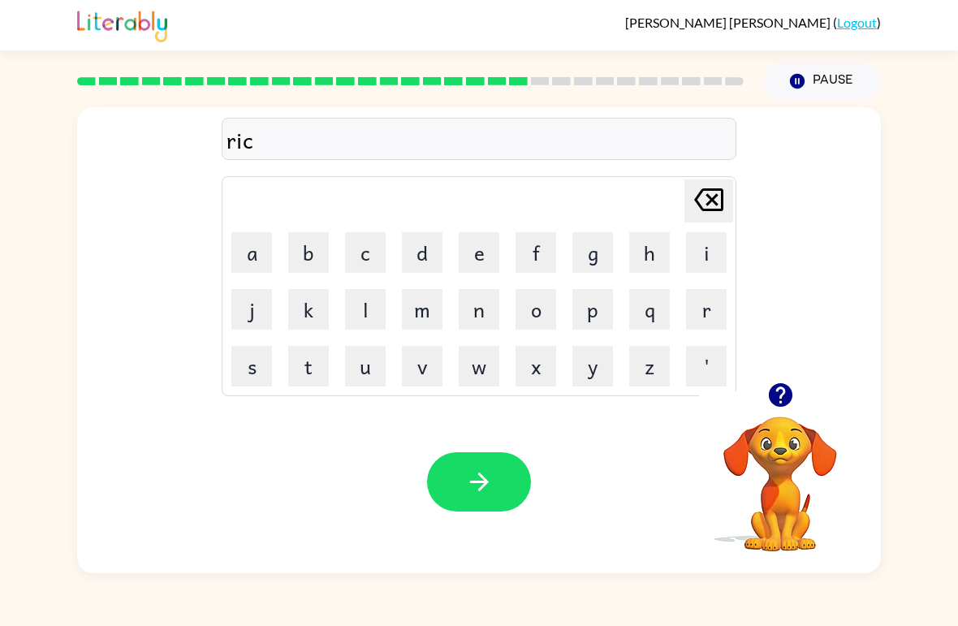
click at [487, 251] on button "e" at bounding box center [479, 252] width 41 height 41
click at [505, 486] on button "button" at bounding box center [479, 481] width 104 height 59
click at [709, 316] on button "r" at bounding box center [706, 309] width 41 height 41
click at [234, 249] on button "a" at bounding box center [251, 252] width 41 height 41
click at [476, 317] on button "n" at bounding box center [479, 309] width 41 height 41
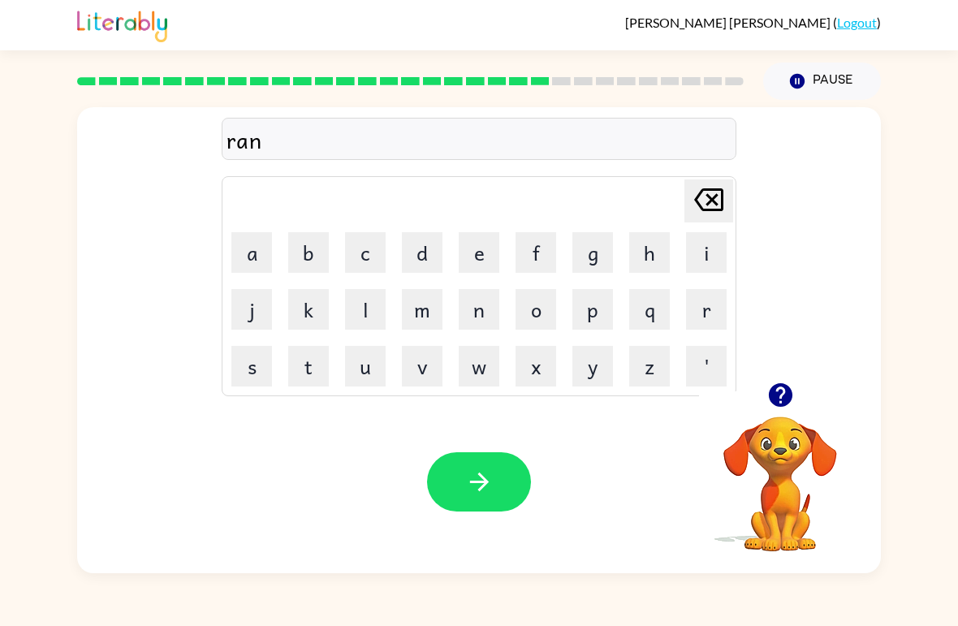
click at [353, 268] on button "c" at bounding box center [365, 252] width 41 height 41
click at [310, 375] on button "t" at bounding box center [308, 366] width 41 height 41
click at [476, 257] on button "e" at bounding box center [479, 252] width 41 height 41
click at [481, 523] on div "Your browser must support playing .mp4 files to use Literably. Please try using…" at bounding box center [479, 481] width 804 height 183
click at [724, 202] on icon "[PERSON_NAME] last character input" at bounding box center [708, 199] width 39 height 39
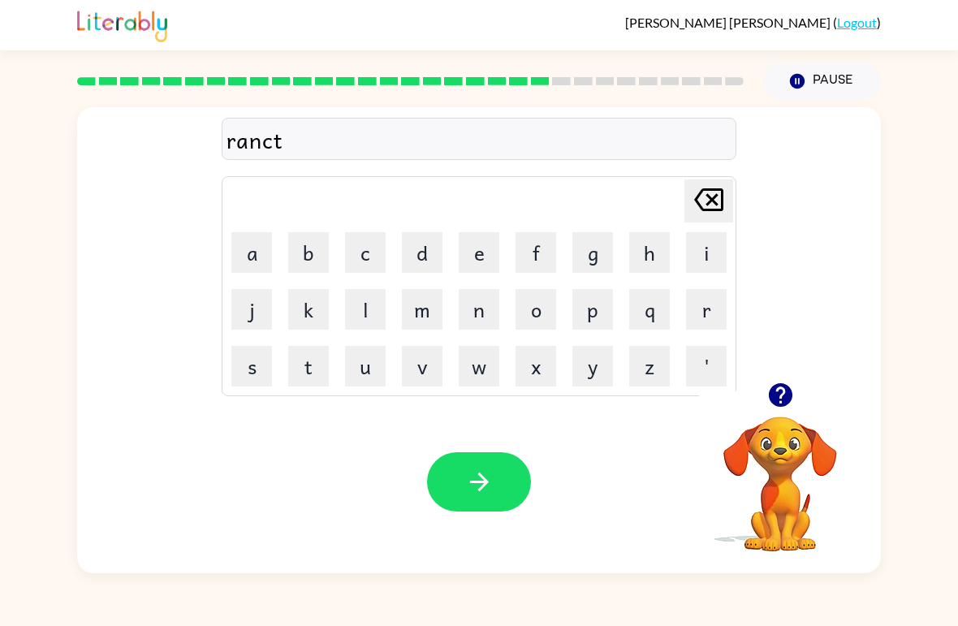
click at [723, 201] on icon at bounding box center [708, 199] width 29 height 23
click at [532, 328] on button "o" at bounding box center [535, 309] width 41 height 41
click at [315, 362] on button "t" at bounding box center [308, 366] width 41 height 41
click at [483, 248] on button "e" at bounding box center [479, 252] width 41 height 41
click at [487, 489] on icon "button" at bounding box center [479, 482] width 28 height 28
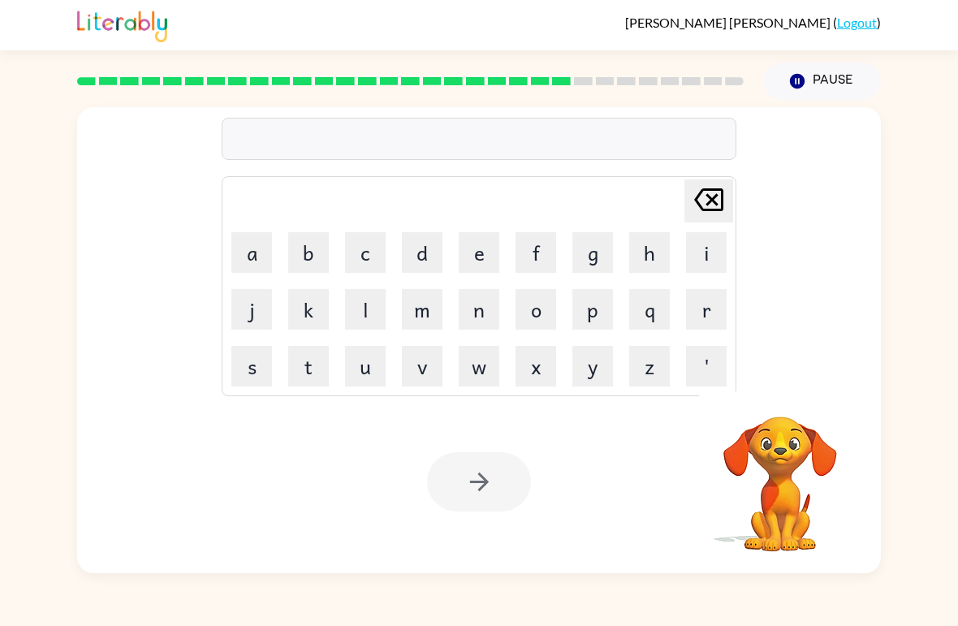
click at [699, 305] on button "r" at bounding box center [706, 309] width 41 height 41
click at [256, 244] on button "a" at bounding box center [251, 252] width 41 height 41
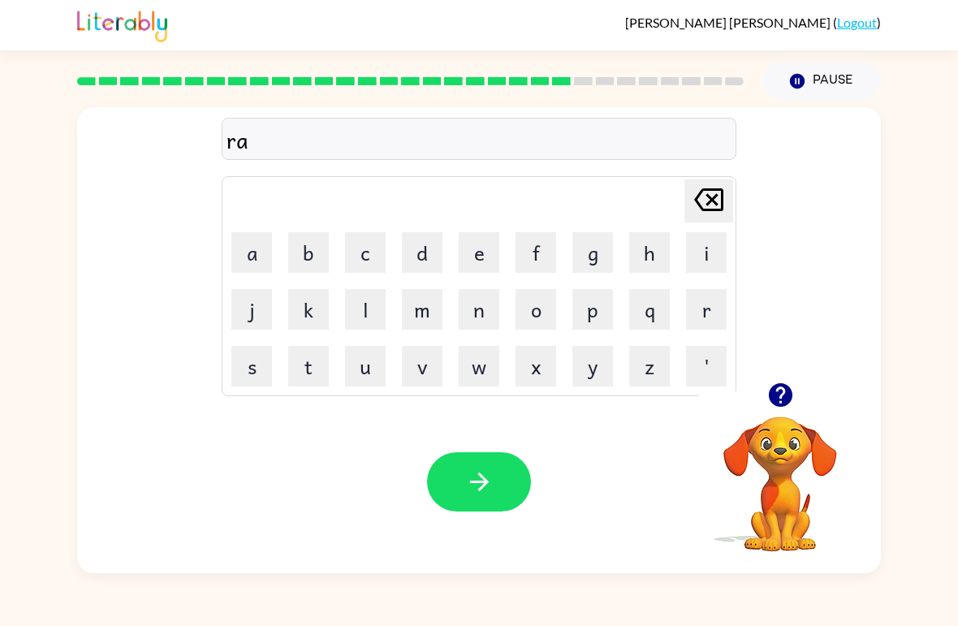
click at [325, 308] on button "k" at bounding box center [308, 309] width 41 height 41
click at [713, 261] on button "i" at bounding box center [706, 252] width 41 height 41
click at [471, 479] on icon "button" at bounding box center [479, 482] width 28 height 28
click at [471, 478] on div at bounding box center [479, 481] width 104 height 59
click at [502, 482] on div at bounding box center [479, 481] width 104 height 59
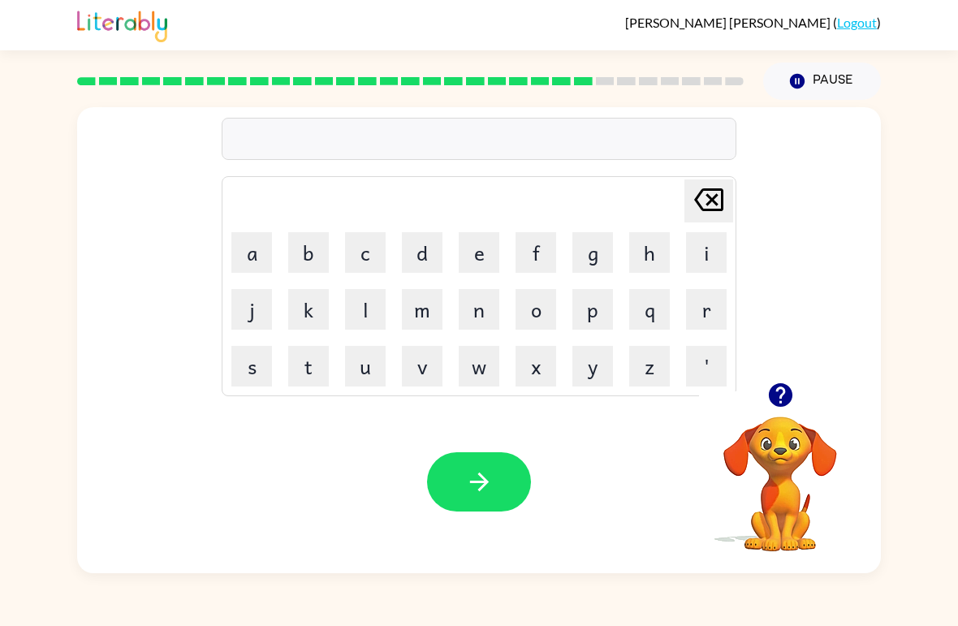
click at [806, 475] on video "Your browser must support playing .mp4 files to use Literably. Please try using…" at bounding box center [780, 472] width 162 height 162
click at [788, 402] on icon "button" at bounding box center [780, 395] width 24 height 24
click at [787, 423] on video "Your browser must support playing .mp4 files to use Literably. Please try using…" at bounding box center [780, 472] width 162 height 162
click at [785, 467] on video "Your browser must support playing .mp4 files to use Literably. Please try using…" at bounding box center [780, 472] width 162 height 162
click at [781, 400] on icon "button" at bounding box center [780, 395] width 24 height 24
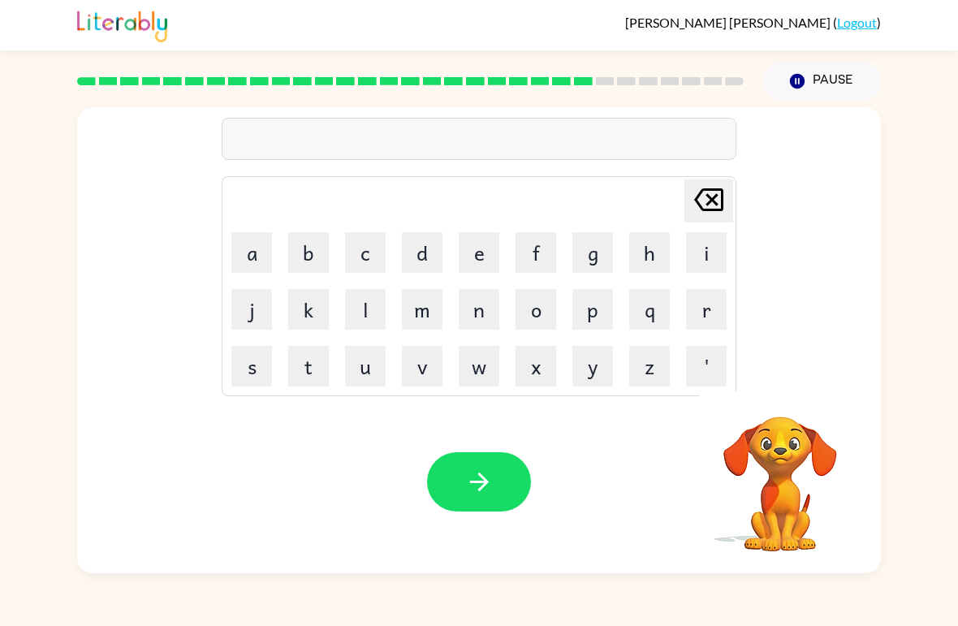
click at [700, 264] on button "i" at bounding box center [706, 252] width 41 height 41
click at [487, 300] on button "n" at bounding box center [479, 309] width 41 height 41
click at [425, 364] on button "v" at bounding box center [422, 366] width 41 height 41
click at [258, 242] on button "a" at bounding box center [251, 252] width 41 height 41
click at [244, 352] on button "s" at bounding box center [251, 366] width 41 height 41
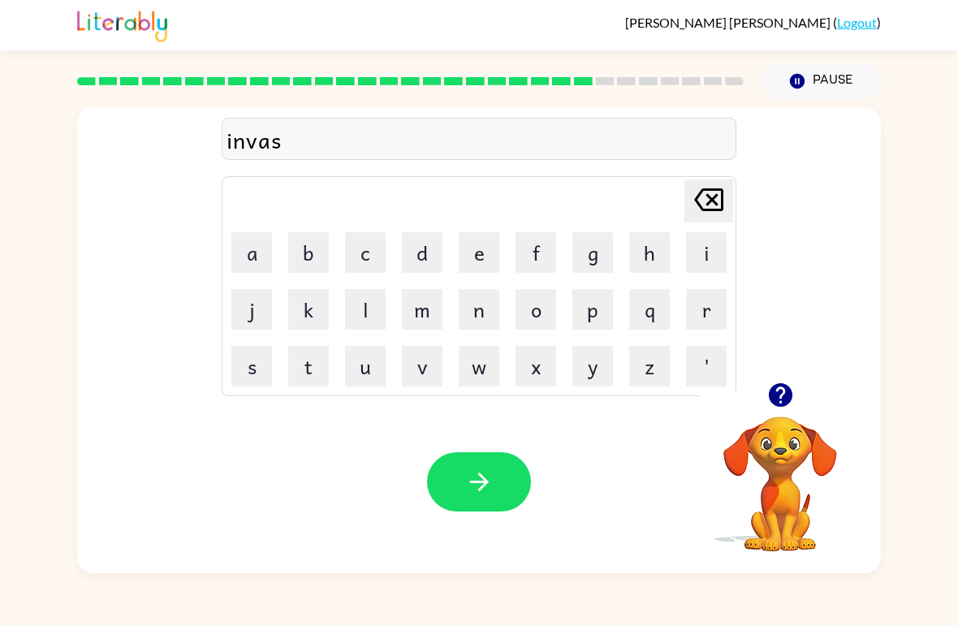
click at [691, 268] on button "i" at bounding box center [706, 252] width 41 height 41
click at [584, 272] on button "g" at bounding box center [592, 252] width 41 height 41
click at [473, 479] on icon "button" at bounding box center [479, 482] width 28 height 28
click at [260, 367] on button "s" at bounding box center [251, 366] width 41 height 41
click at [377, 364] on button "u" at bounding box center [365, 366] width 41 height 41
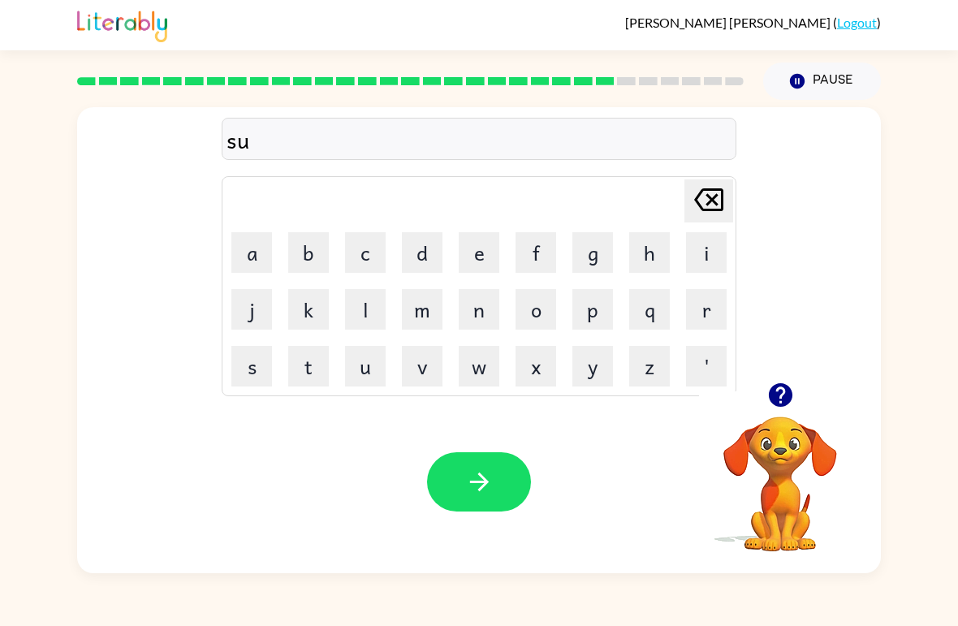
click at [479, 312] on button "n" at bounding box center [479, 309] width 41 height 41
click at [369, 305] on button "l" at bounding box center [365, 309] width 41 height 41
click at [712, 241] on button "i" at bounding box center [706, 252] width 41 height 41
click at [600, 248] on button "g" at bounding box center [592, 252] width 41 height 41
click at [650, 254] on button "h" at bounding box center [649, 252] width 41 height 41
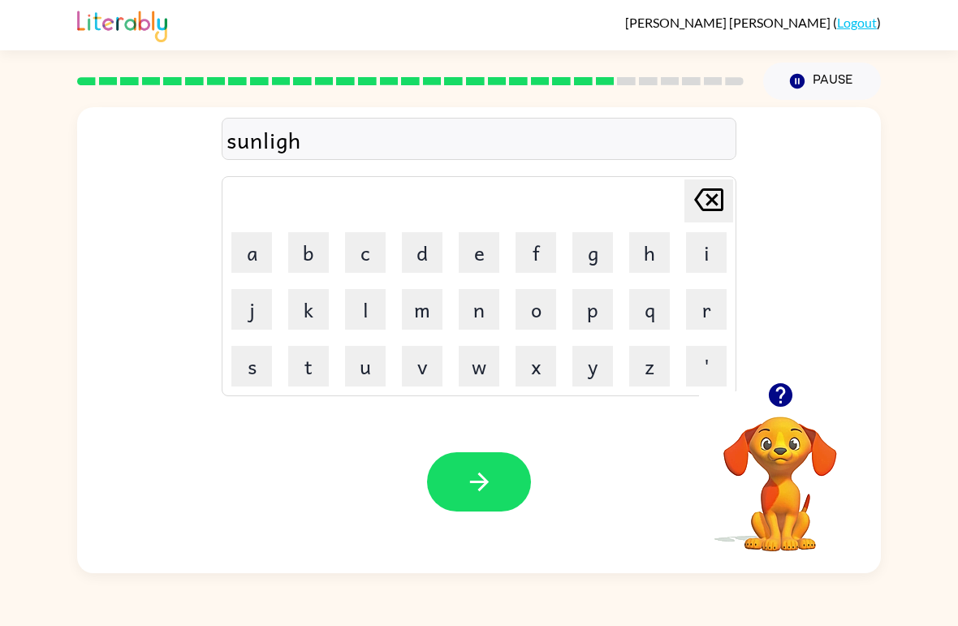
click at [312, 367] on button "t" at bounding box center [308, 366] width 41 height 41
click at [455, 479] on button "button" at bounding box center [479, 481] width 104 height 59
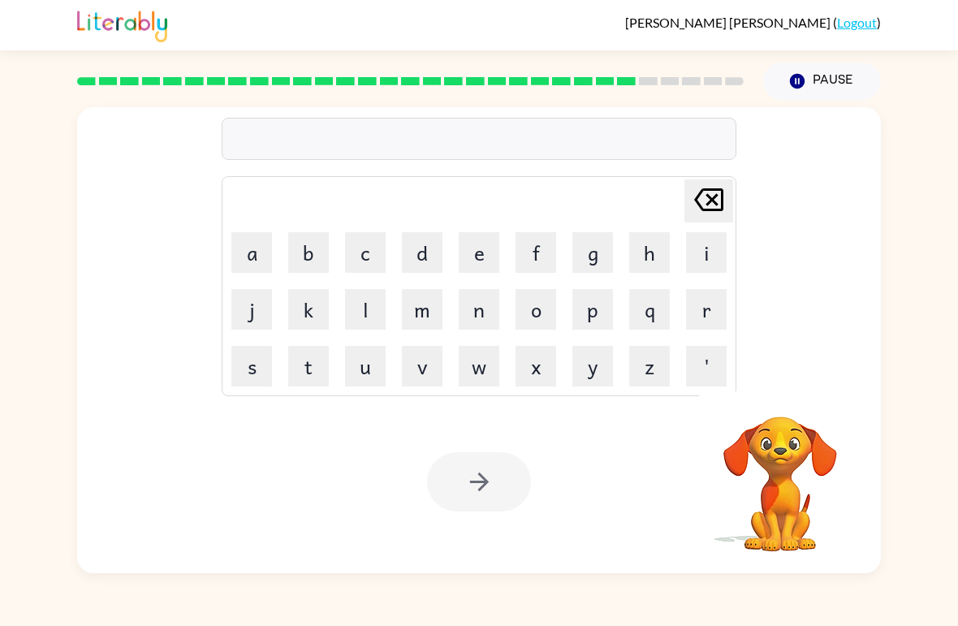
click at [433, 256] on button "d" at bounding box center [422, 252] width 41 height 41
click at [546, 314] on button "o" at bounding box center [535, 309] width 41 height 41
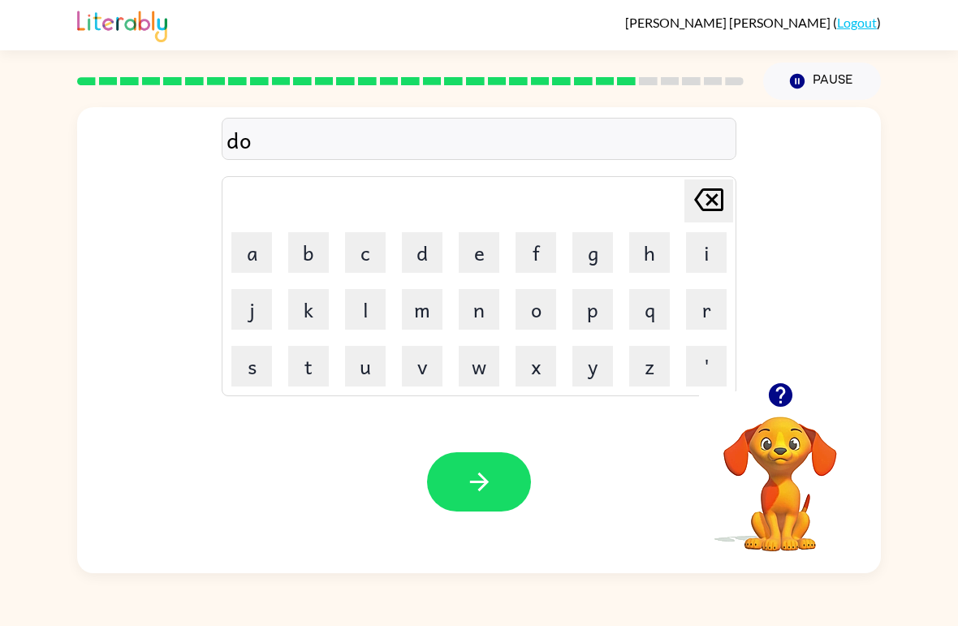
click at [319, 305] on button "k" at bounding box center [308, 309] width 41 height 41
click at [706, 309] on button "r" at bounding box center [706, 309] width 41 height 41
click at [472, 312] on button "n" at bounding box center [479, 309] width 41 height 41
click at [428, 369] on button "v" at bounding box center [422, 366] width 41 height 41
click at [490, 469] on icon "button" at bounding box center [479, 482] width 28 height 28
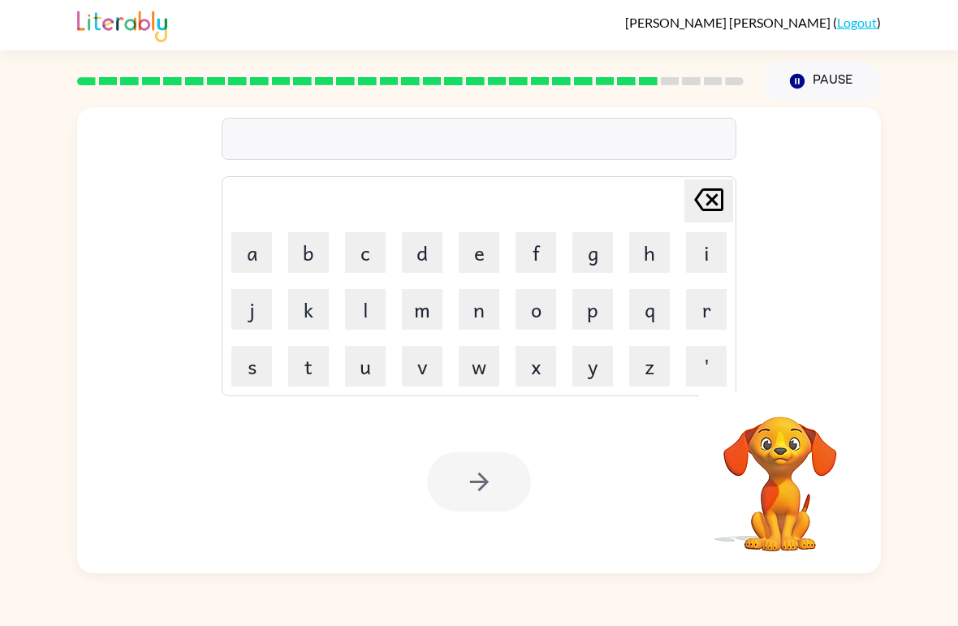
click at [425, 312] on button "m" at bounding box center [422, 309] width 41 height 41
click at [538, 313] on button "o" at bounding box center [535, 309] width 41 height 41
click at [479, 312] on button "n" at bounding box center [479, 309] width 41 height 41
click at [482, 261] on button "e" at bounding box center [479, 252] width 41 height 41
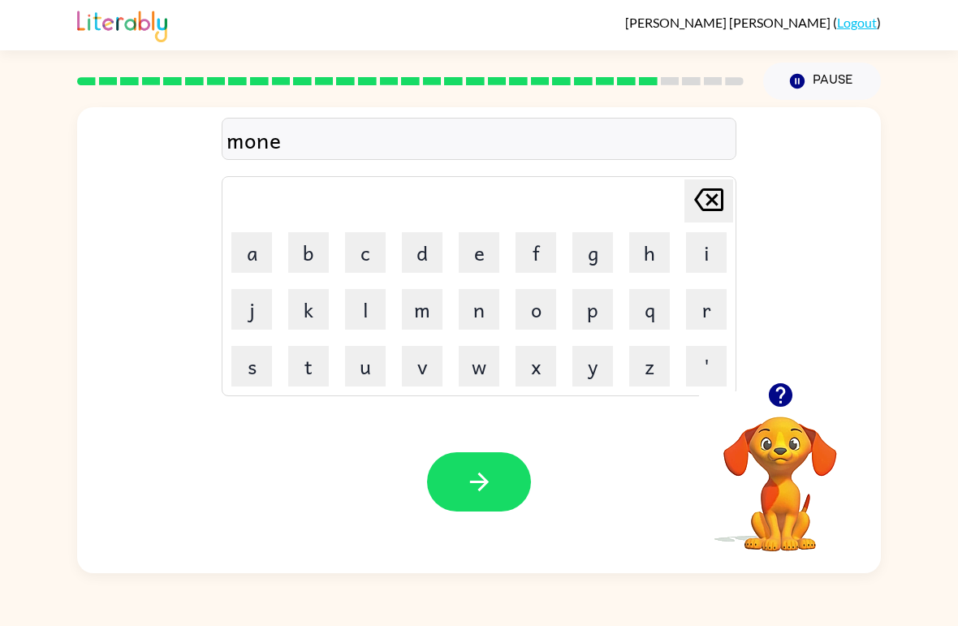
click at [487, 468] on icon "button" at bounding box center [479, 482] width 28 height 28
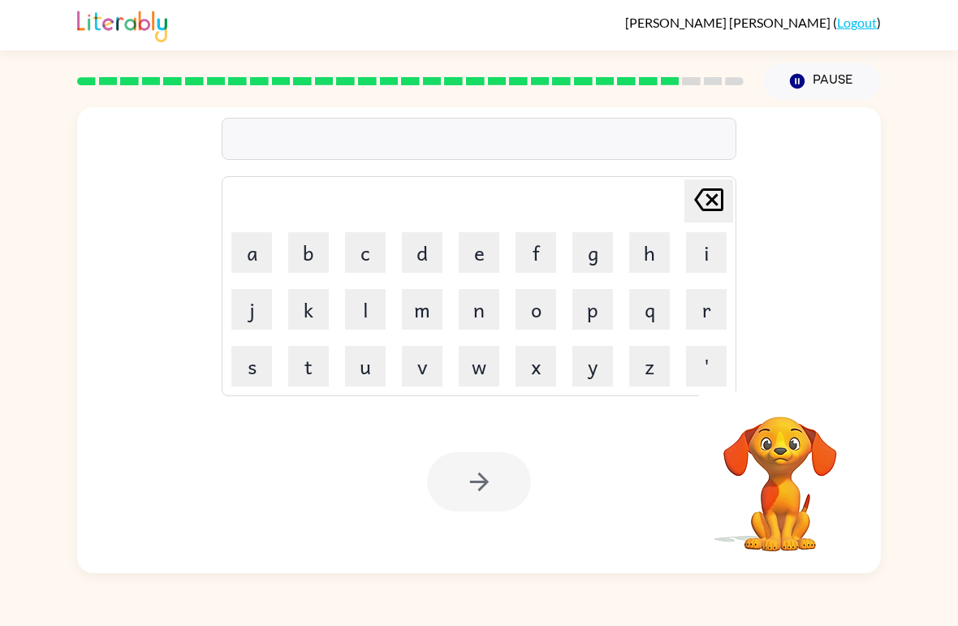
click at [493, 363] on button "w" at bounding box center [479, 366] width 41 height 41
click at [480, 251] on button "e" at bounding box center [479, 252] width 41 height 41
click at [486, 262] on button "e" at bounding box center [479, 252] width 41 height 41
click at [364, 308] on button "l" at bounding box center [365, 309] width 41 height 41
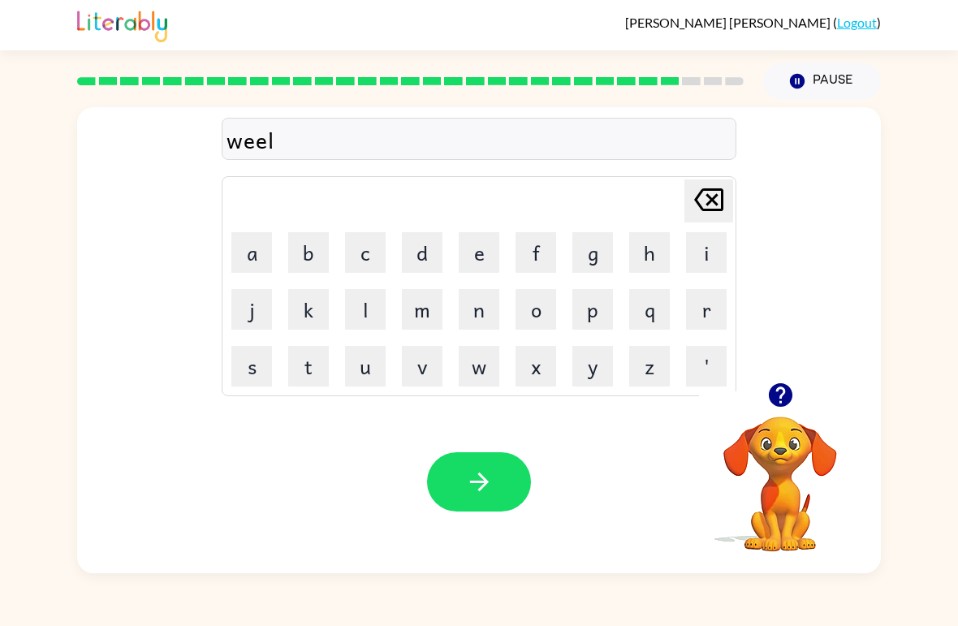
click at [479, 468] on button "button" at bounding box center [479, 481] width 104 height 59
click at [291, 248] on button "b" at bounding box center [308, 252] width 41 height 41
click at [498, 256] on button "e" at bounding box center [479, 252] width 41 height 41
click at [487, 317] on button "n" at bounding box center [479, 309] width 41 height 41
click at [318, 364] on button "t" at bounding box center [308, 366] width 41 height 41
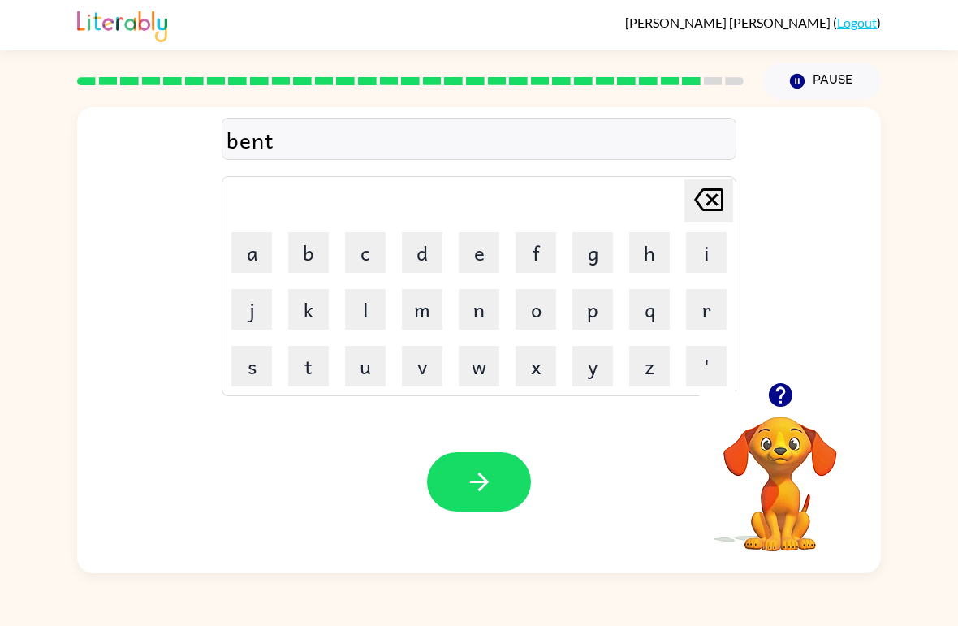
click at [480, 487] on icon "button" at bounding box center [479, 482] width 28 height 28
click at [261, 232] on button "a" at bounding box center [251, 252] width 41 height 41
click at [541, 256] on button "f" at bounding box center [535, 252] width 41 height 41
click at [305, 350] on button "t" at bounding box center [308, 366] width 41 height 41
click at [554, 306] on button "o" at bounding box center [535, 309] width 41 height 41
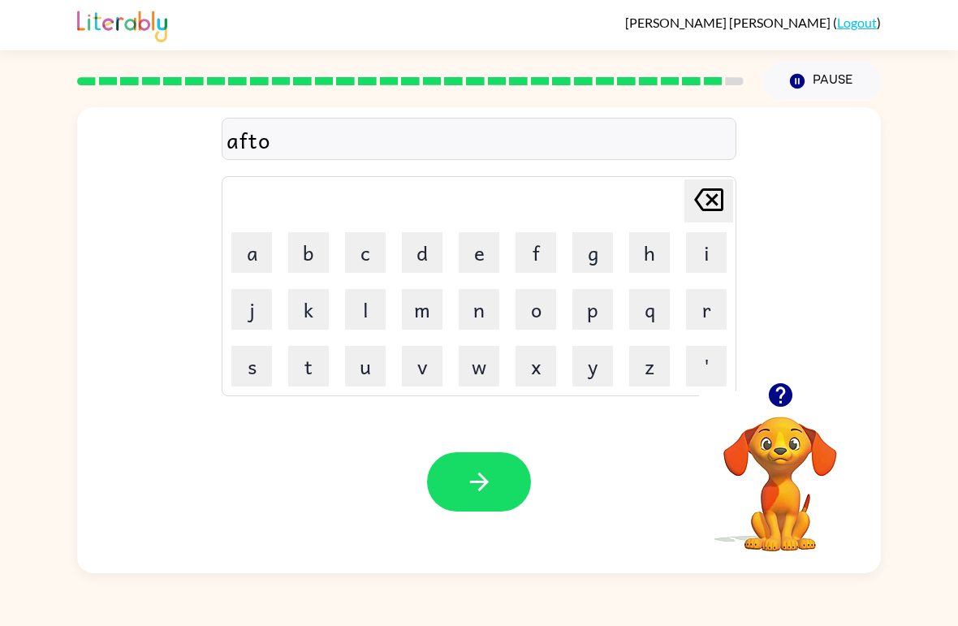
click at [489, 312] on button "n" at bounding box center [479, 309] width 41 height 41
click at [475, 491] on icon "button" at bounding box center [479, 482] width 28 height 28
